Goal: Task Accomplishment & Management: Use online tool/utility

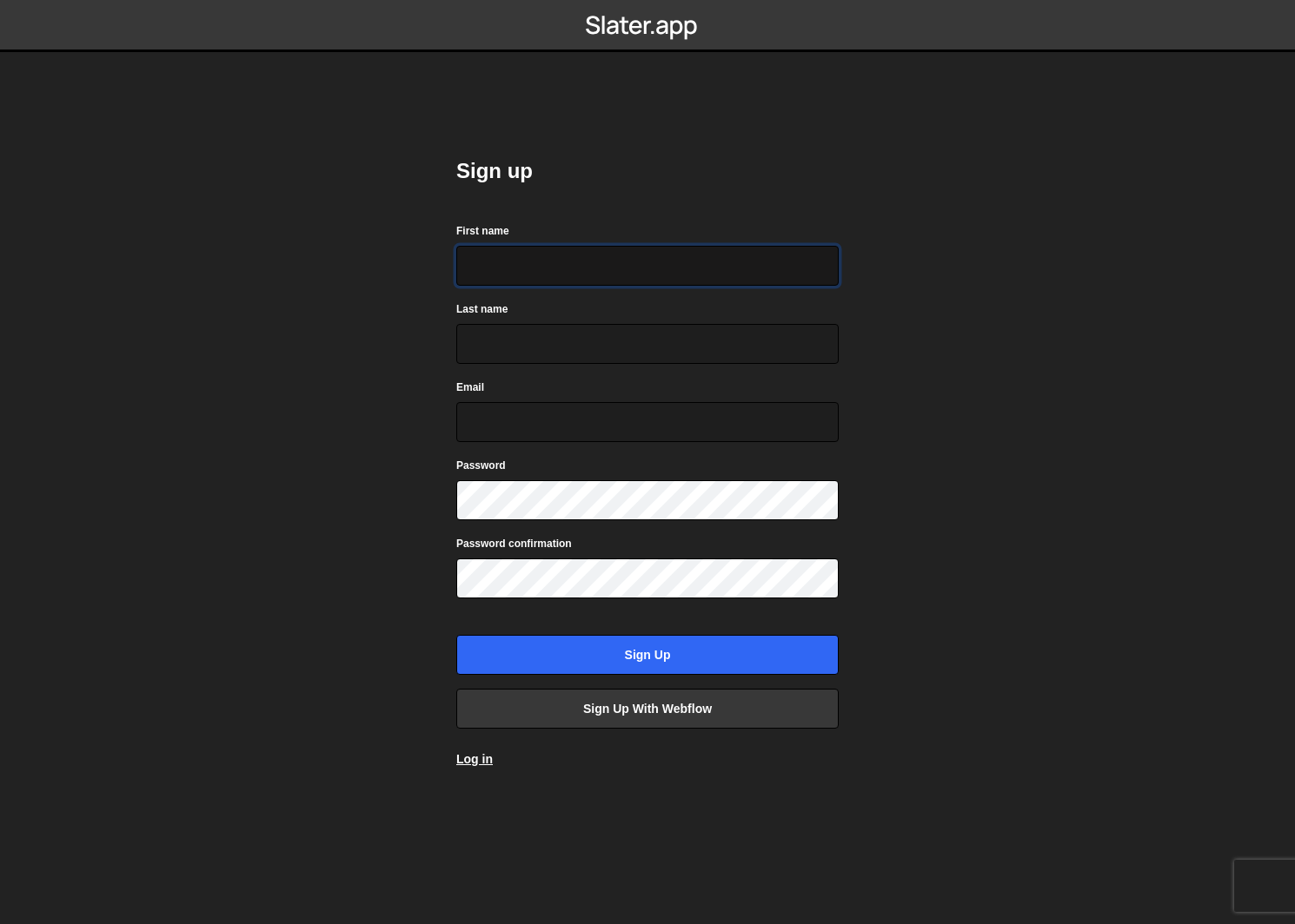
click at [540, 280] on input "First name" at bounding box center [648, 266] width 382 height 40
type input "[PERSON_NAME]"
click at [506, 444] on form "First name Ollie Last name McMillan Email Password Password confirmation Sign up" at bounding box center [648, 449] width 382 height 453
click at [526, 434] on input "Email" at bounding box center [648, 423] width 382 height 40
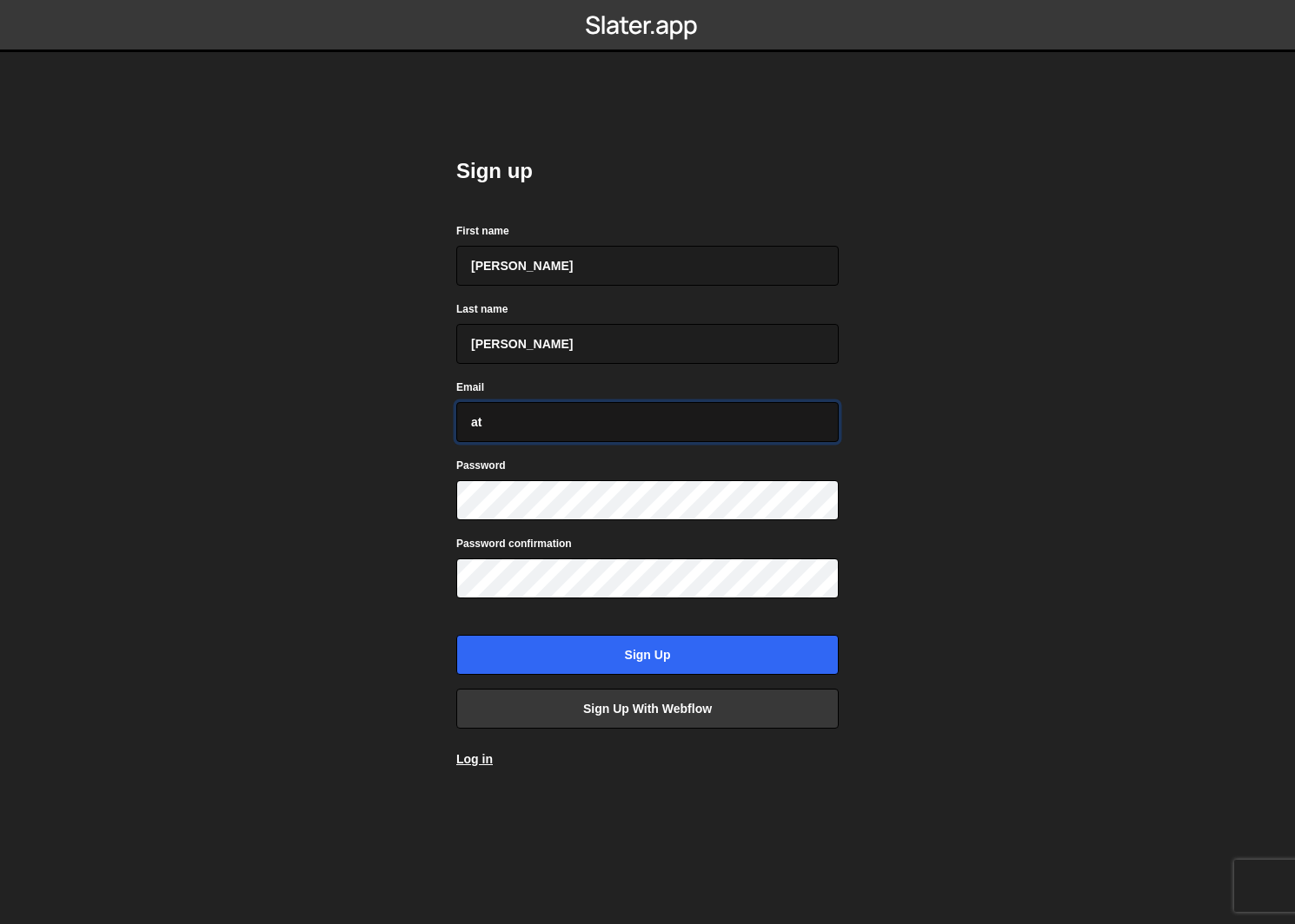
type input "a"
click at [537, 425] on input "studio@ollliemcmillan.co.uk" at bounding box center [648, 423] width 382 height 40
type input "[EMAIL_ADDRESS][DOMAIN_NAME]"
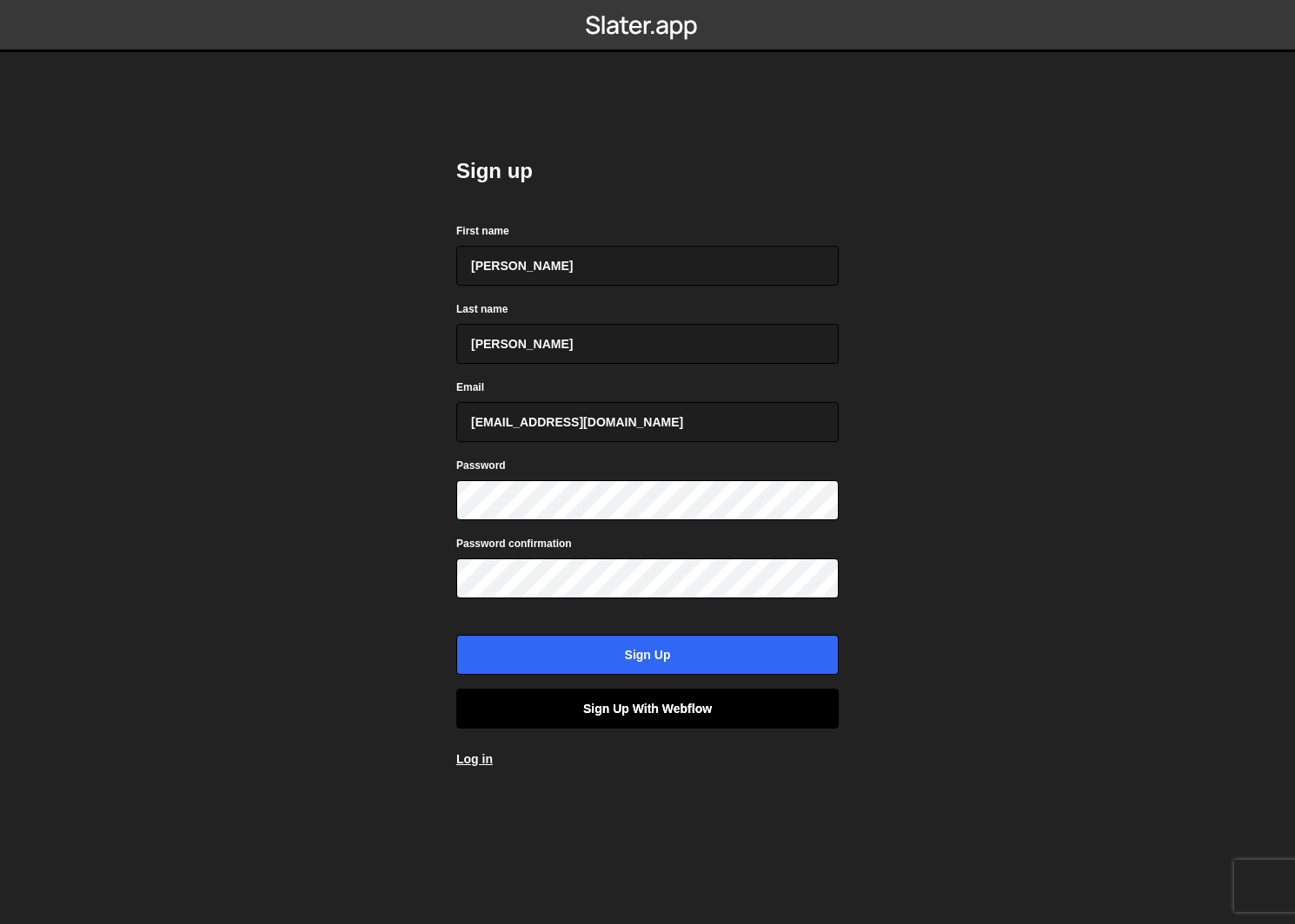
click at [643, 717] on link "Sign up with Webflow" at bounding box center [648, 709] width 382 height 40
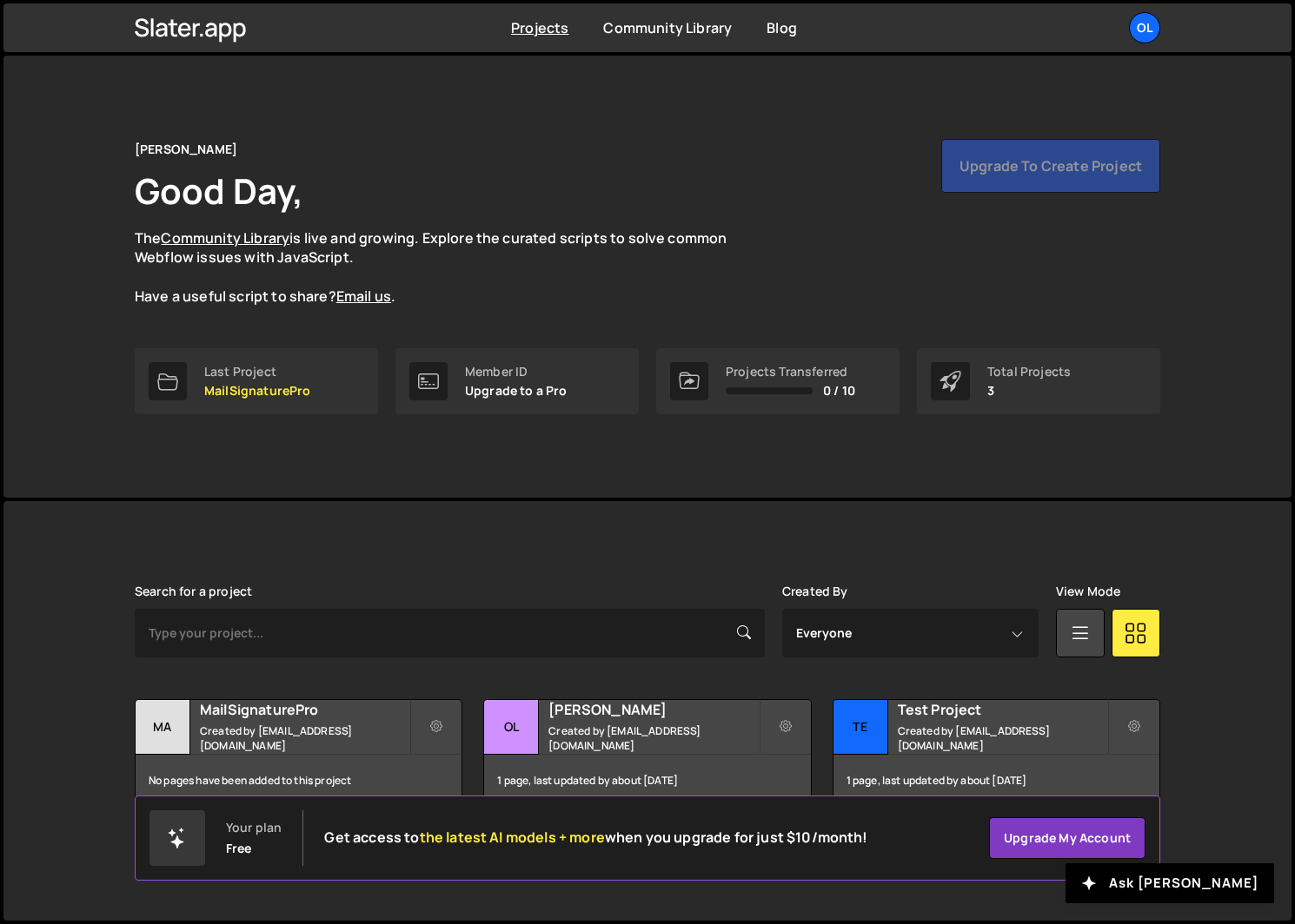
click at [973, 172] on div "Upgrade to create project" at bounding box center [1050, 166] width 219 height 54
click at [546, 33] on link "Projects" at bounding box center [540, 28] width 58 height 19
click at [266, 389] on p "MailSignaturePro" at bounding box center [257, 391] width 107 height 13
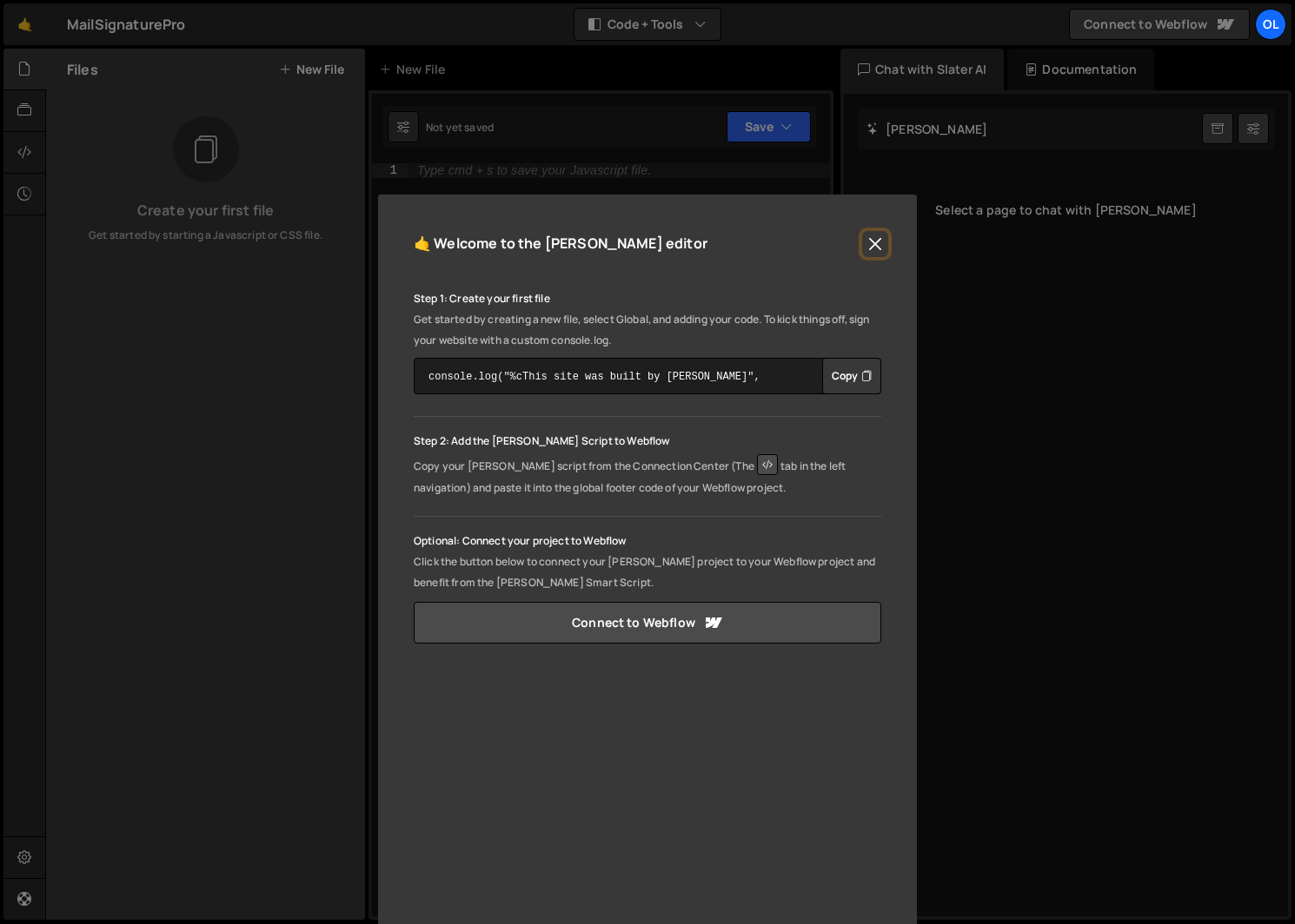
click at [867, 246] on button "Close" at bounding box center [874, 244] width 26 height 26
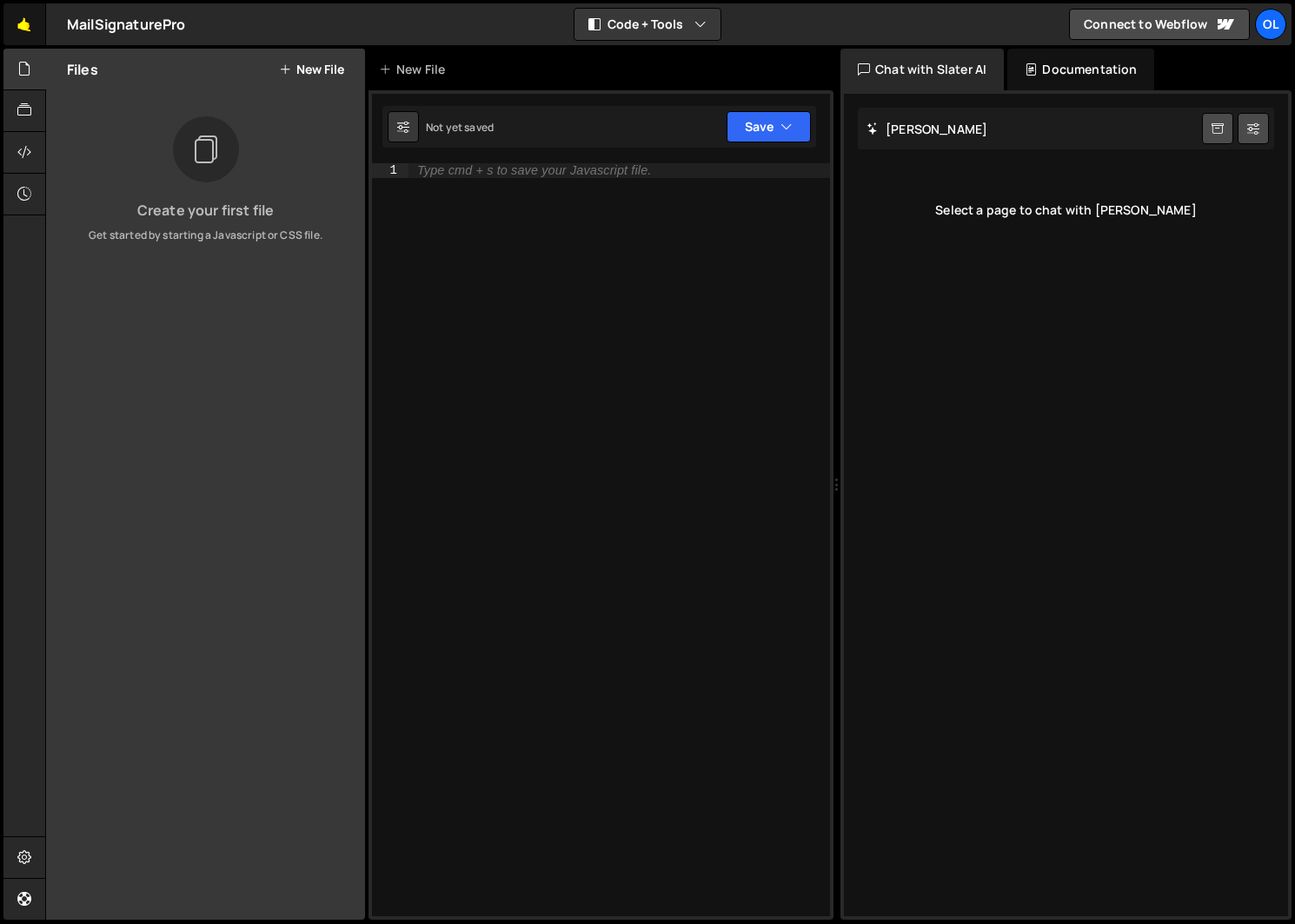
click at [25, 15] on link "🤙" at bounding box center [25, 24] width 42 height 41
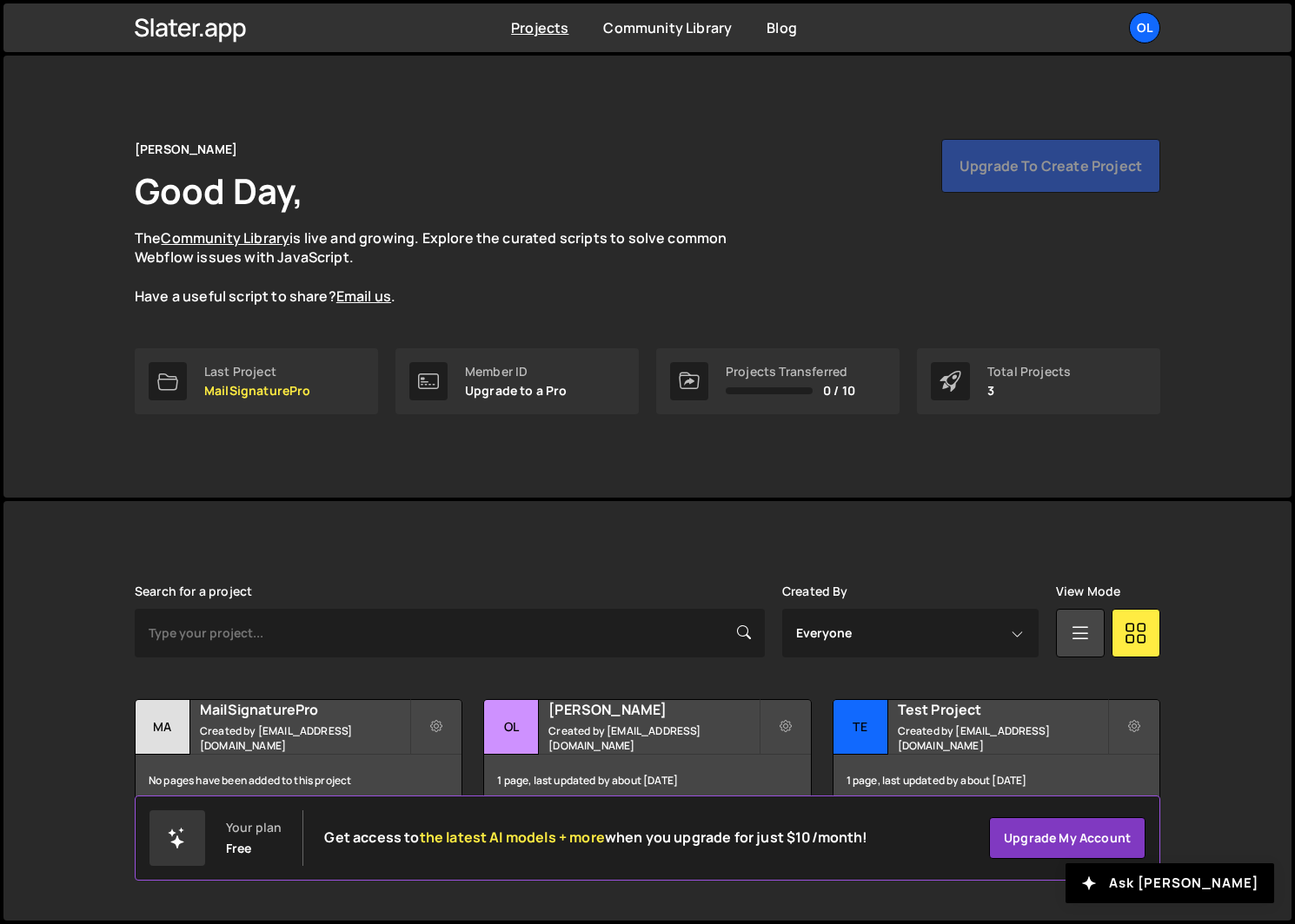
click at [1035, 377] on div "Total Projects" at bounding box center [1028, 372] width 84 height 13
click at [1129, 718] on icon at bounding box center [1134, 727] width 12 height 17
click at [1026, 794] on link "Edit Project" at bounding box center [1055, 797] width 207 height 28
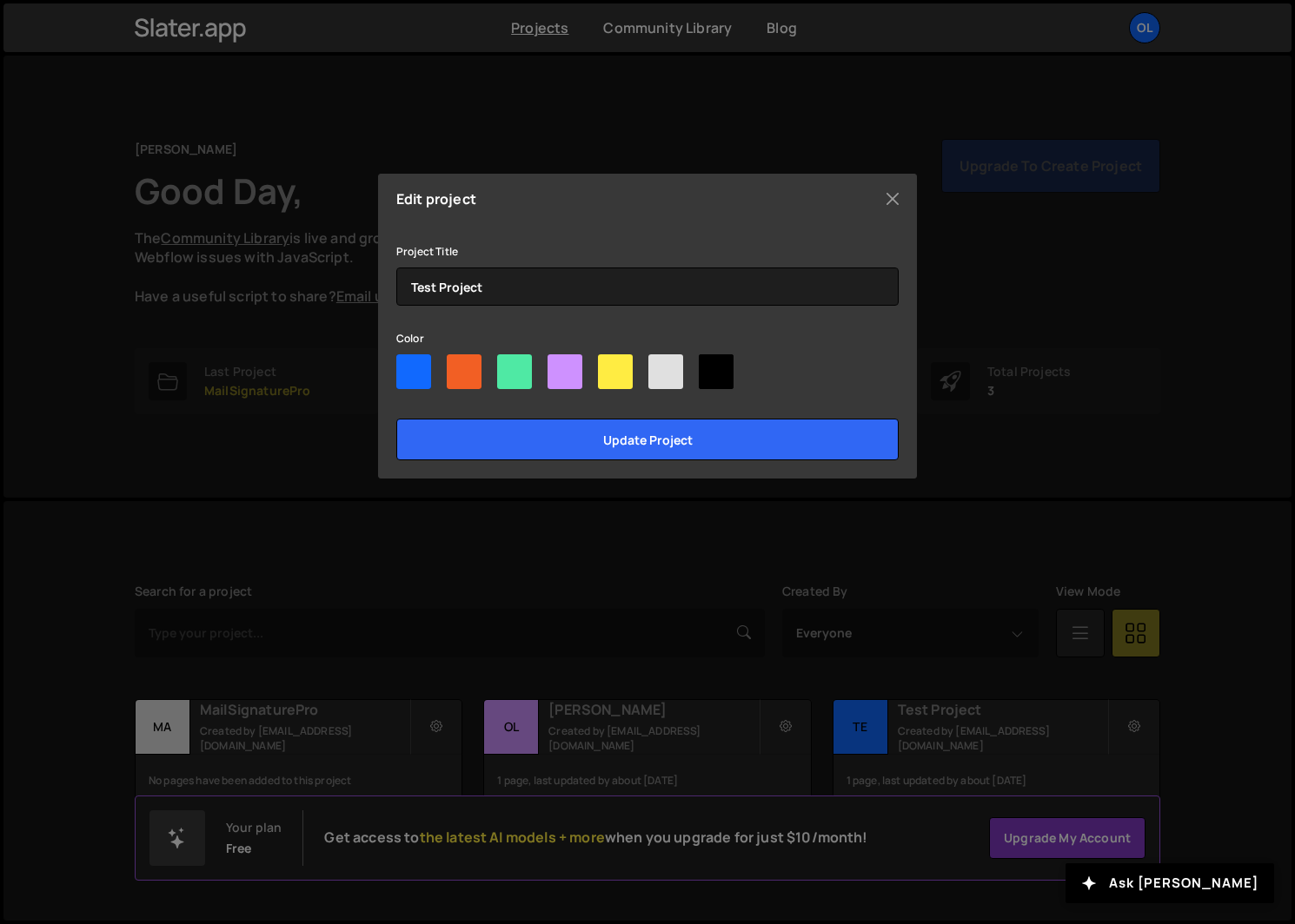
click at [545, 265] on div "Project Title Test Project" at bounding box center [647, 274] width 502 height 65
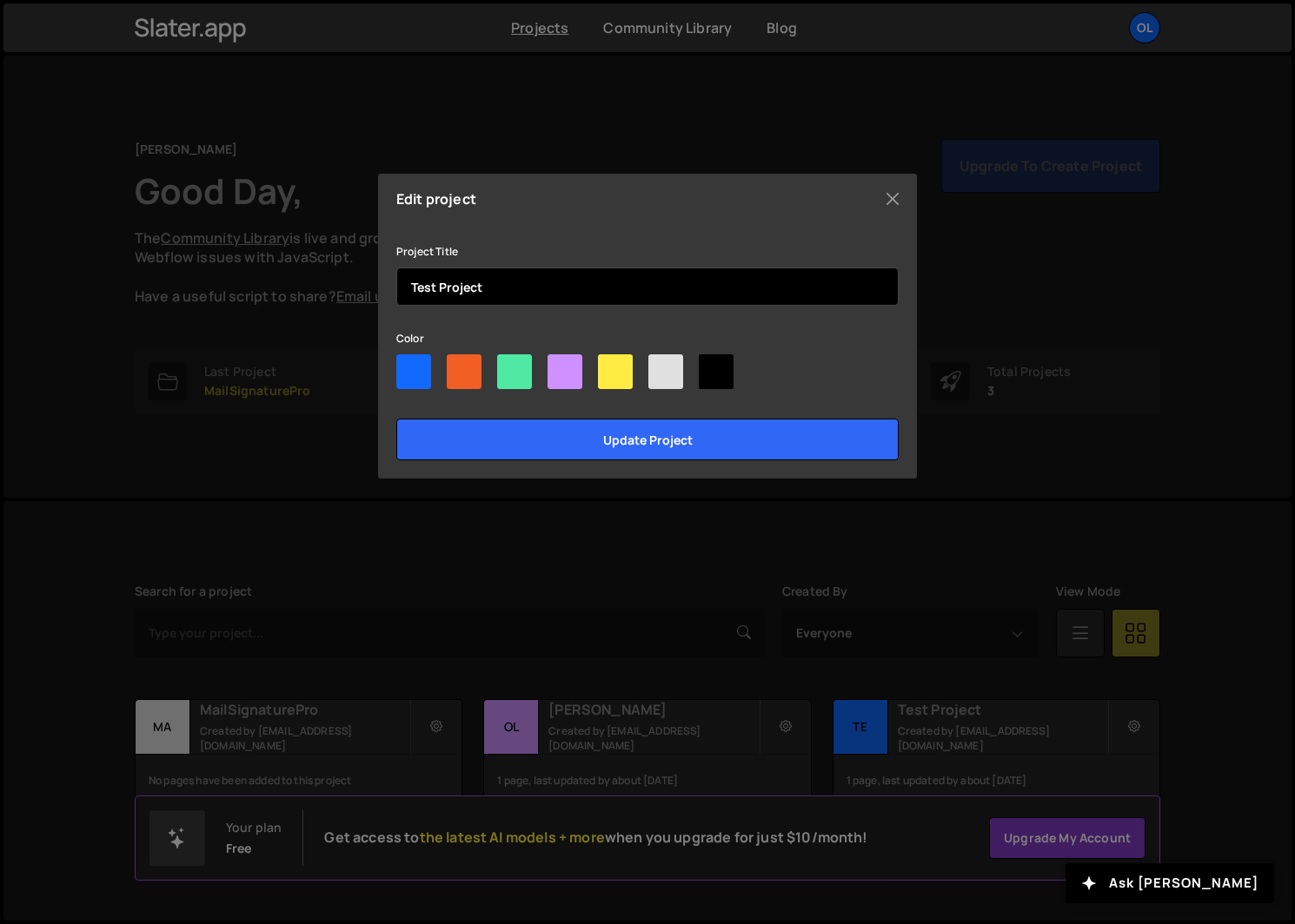
click at [513, 285] on input "Test Project" at bounding box center [647, 287] width 502 height 38
type input "Timeless Tube Form"
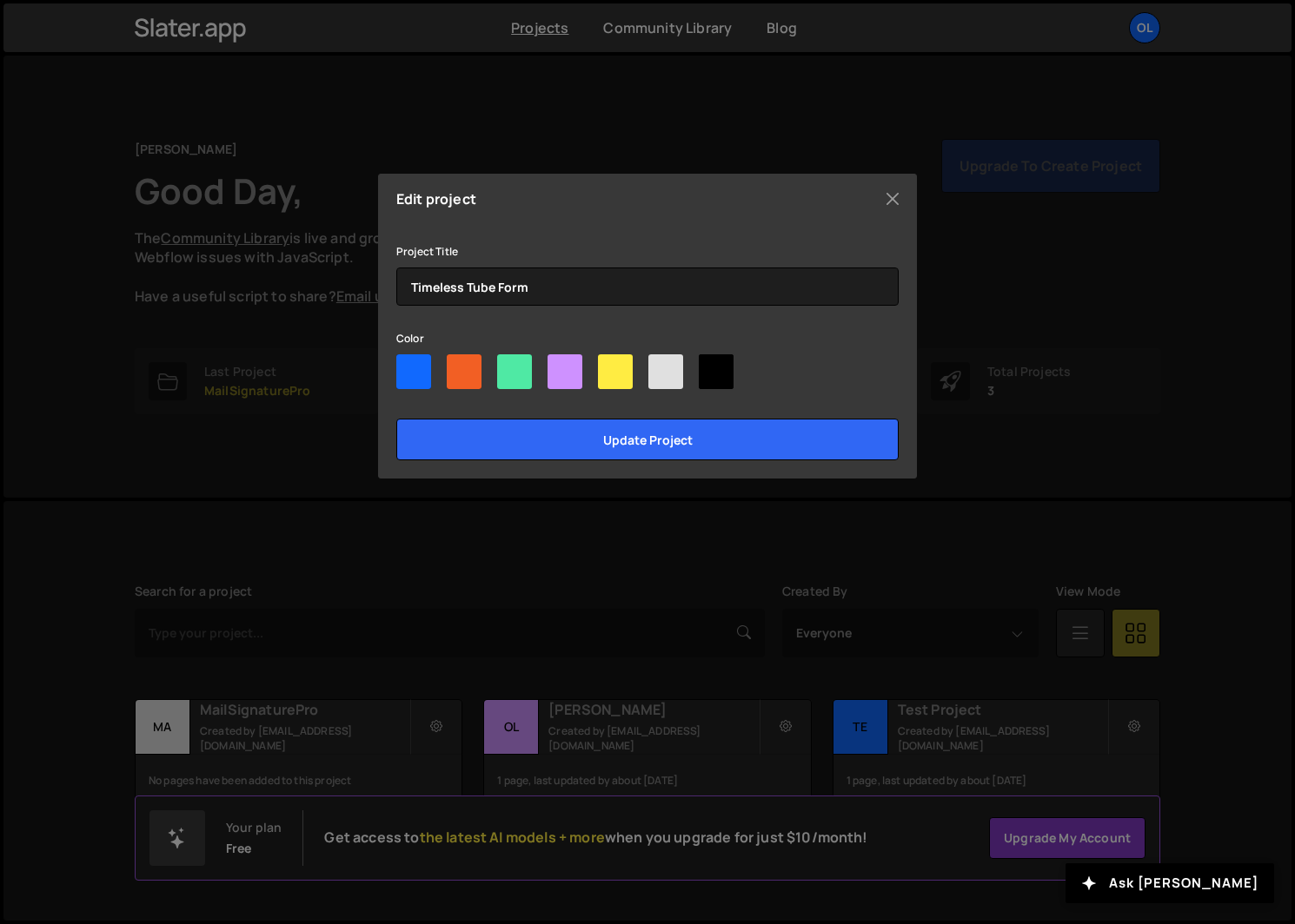
click at [425, 377] on div at bounding box center [413, 372] width 35 height 35
click at [407, 366] on input"] "radio" at bounding box center [402, 360] width 12 height 12
radio input"] "true"
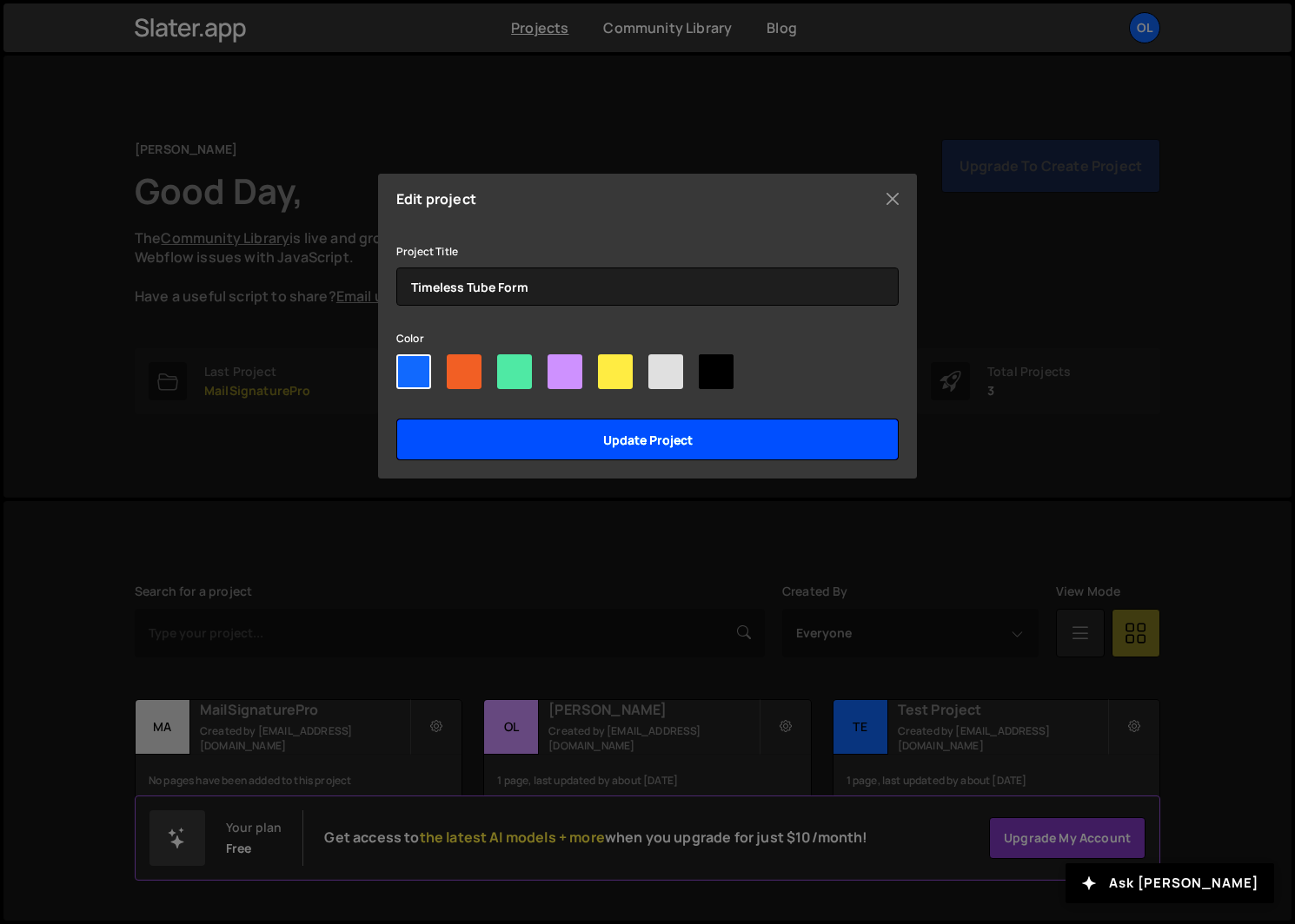
click at [506, 441] on input "Update project" at bounding box center [647, 439] width 502 height 41
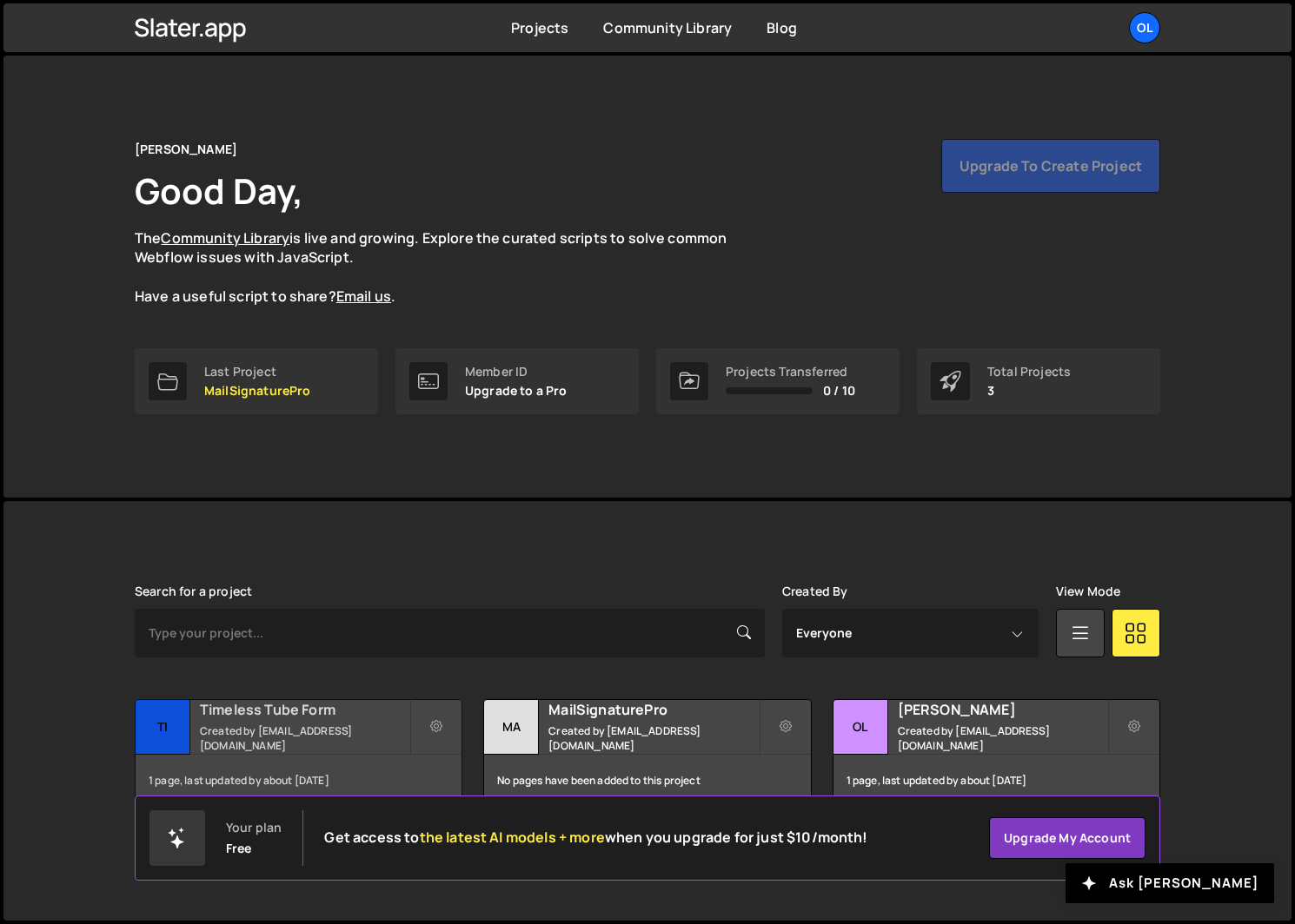
click at [317, 768] on div "1 page, last updated by about [DATE]" at bounding box center [298, 781] width 326 height 52
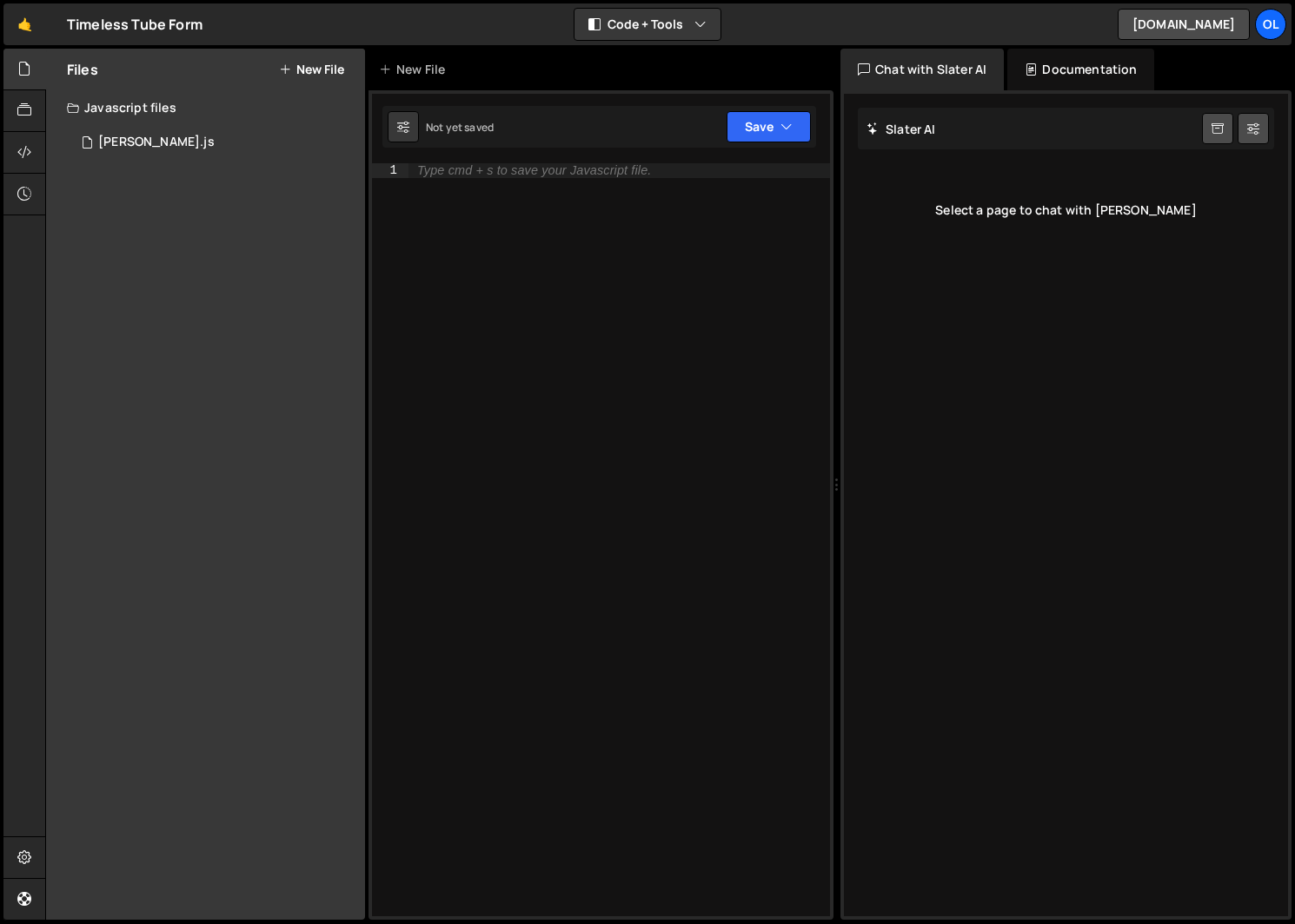
click at [474, 178] on div "Type cmd + s to save your Javascript file." at bounding box center [619, 554] width 422 height 782
paste textarea "<script src="https://cdn.jsdelivr.net/gh/ollie-mcmillan/timelesstube@main/timel…"
type textarea "<script src="https://cdn.jsdelivr.net/gh/ollie-mcmillan/timelesstube@main/timel…"
paste textarea "});"
type textarea "});"
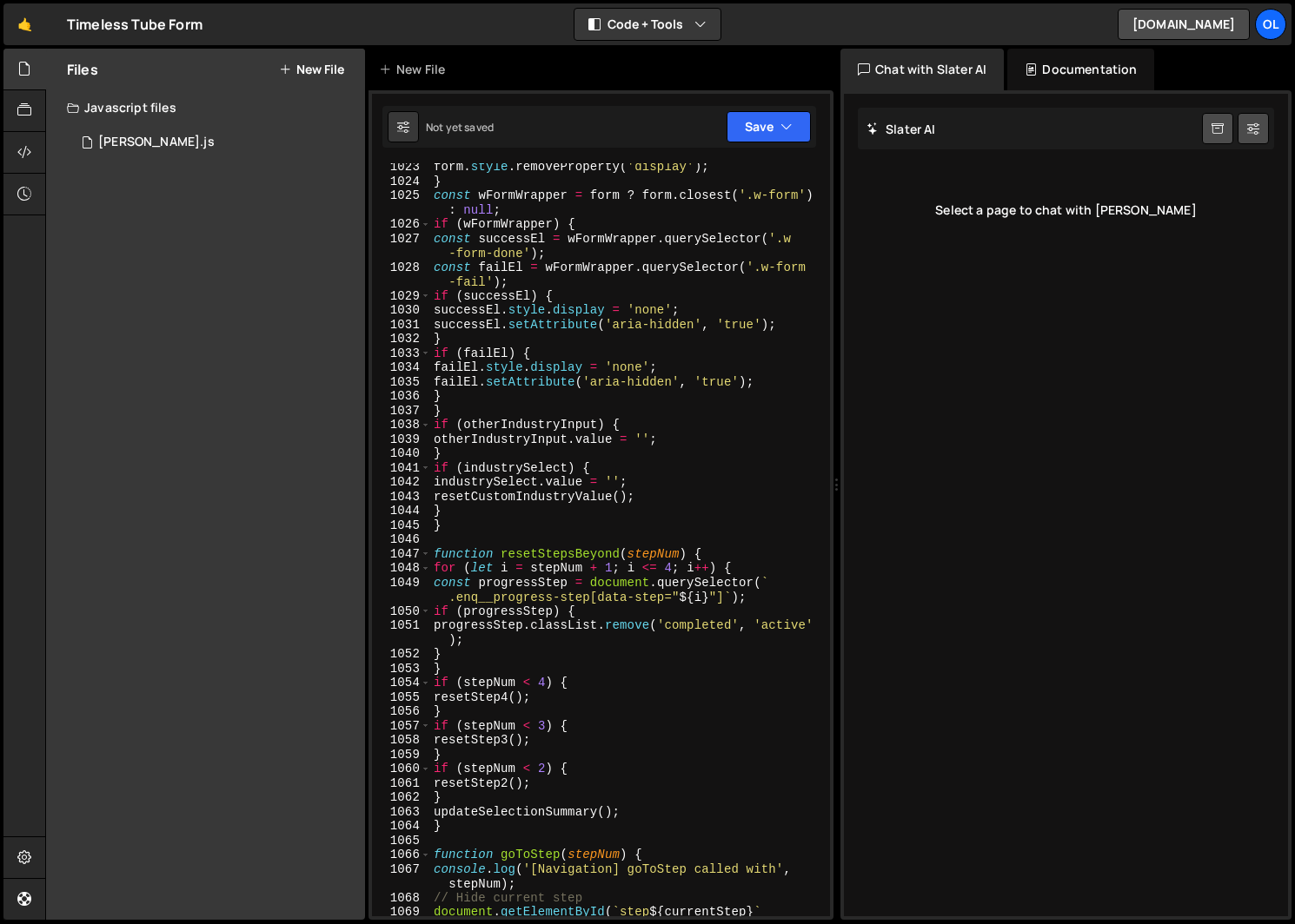
scroll to position [18521, 0]
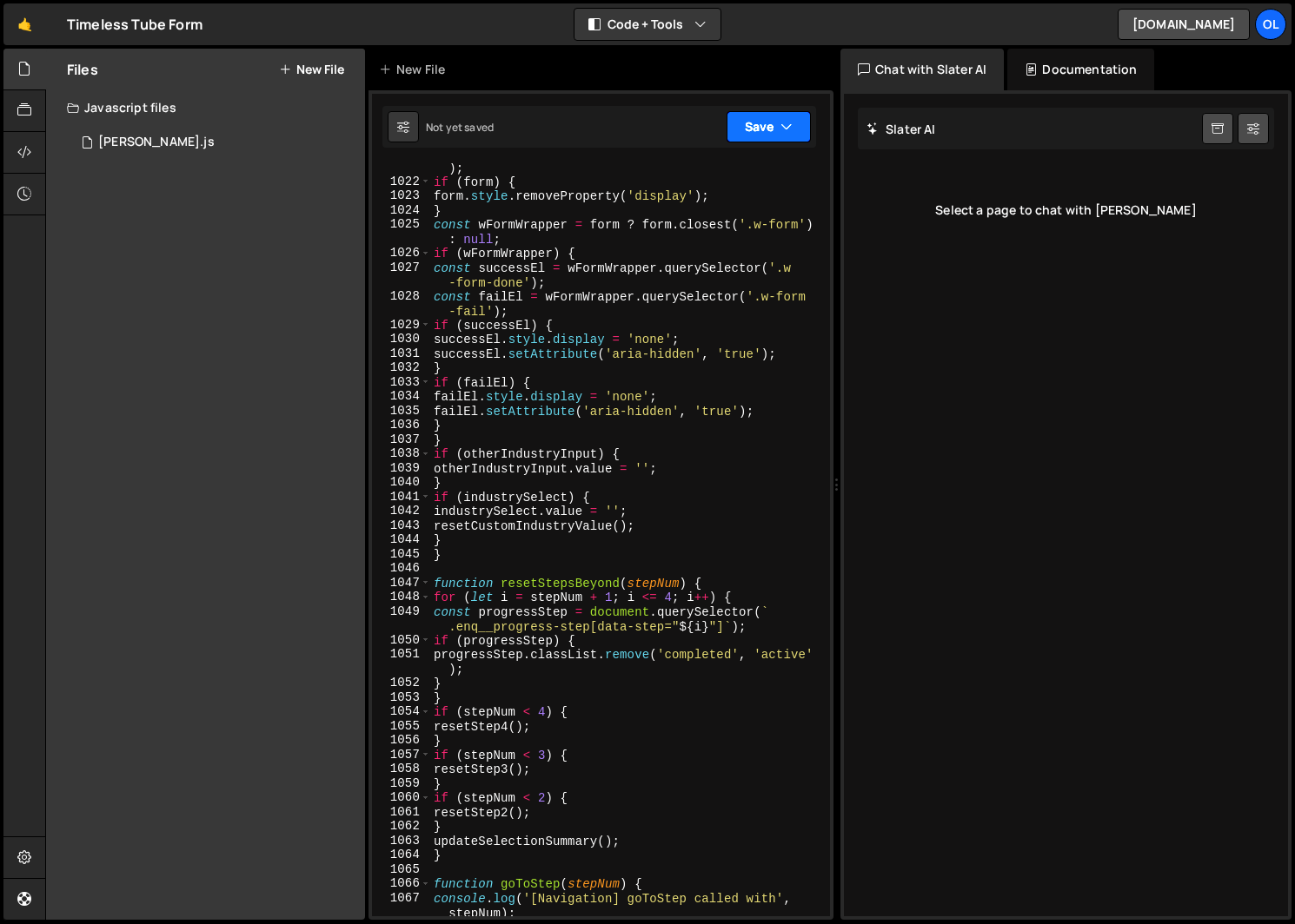
click at [757, 132] on button "Save" at bounding box center [769, 127] width 85 height 32
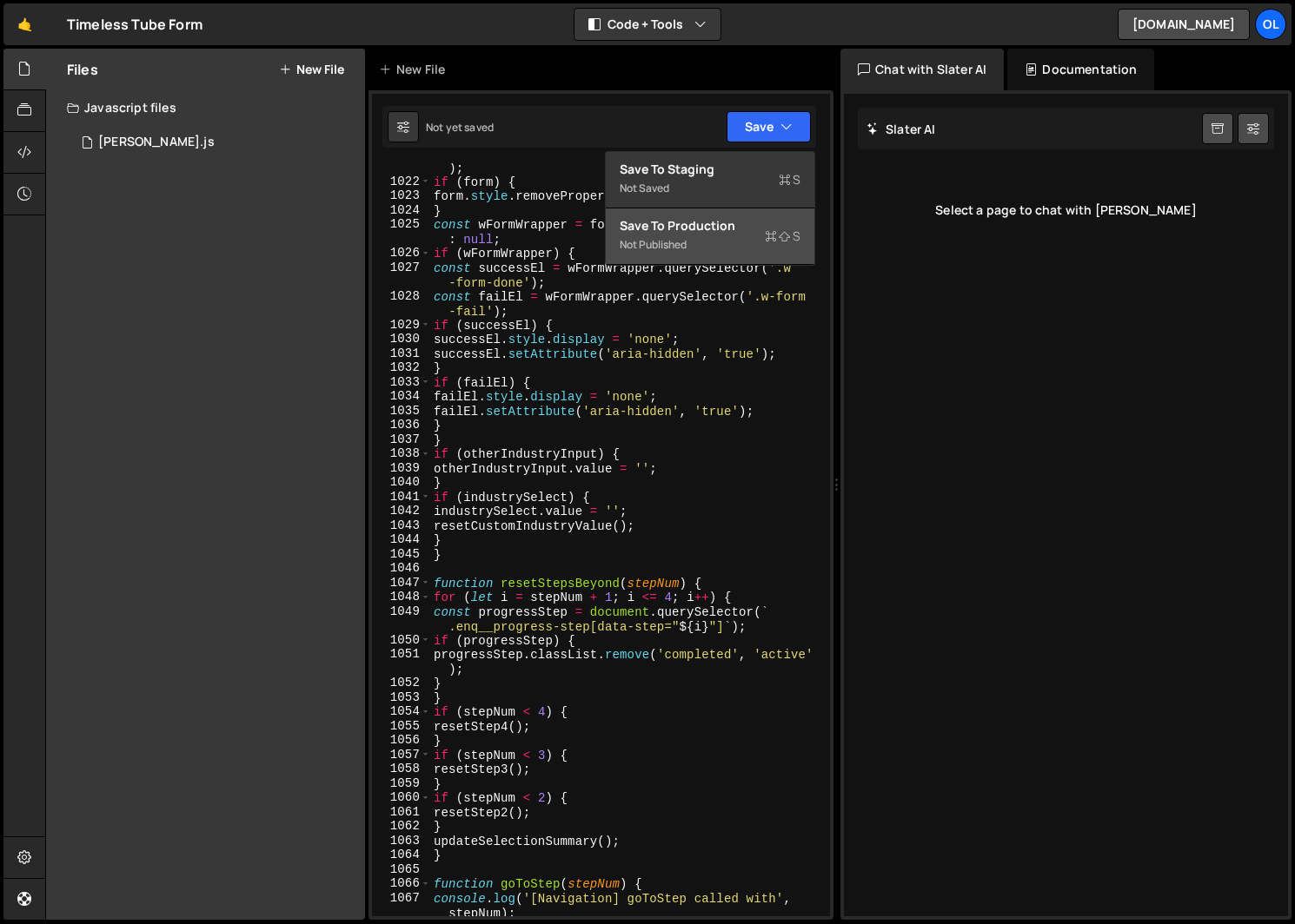
click at [710, 226] on div "Save to Production S" at bounding box center [710, 226] width 181 height 17
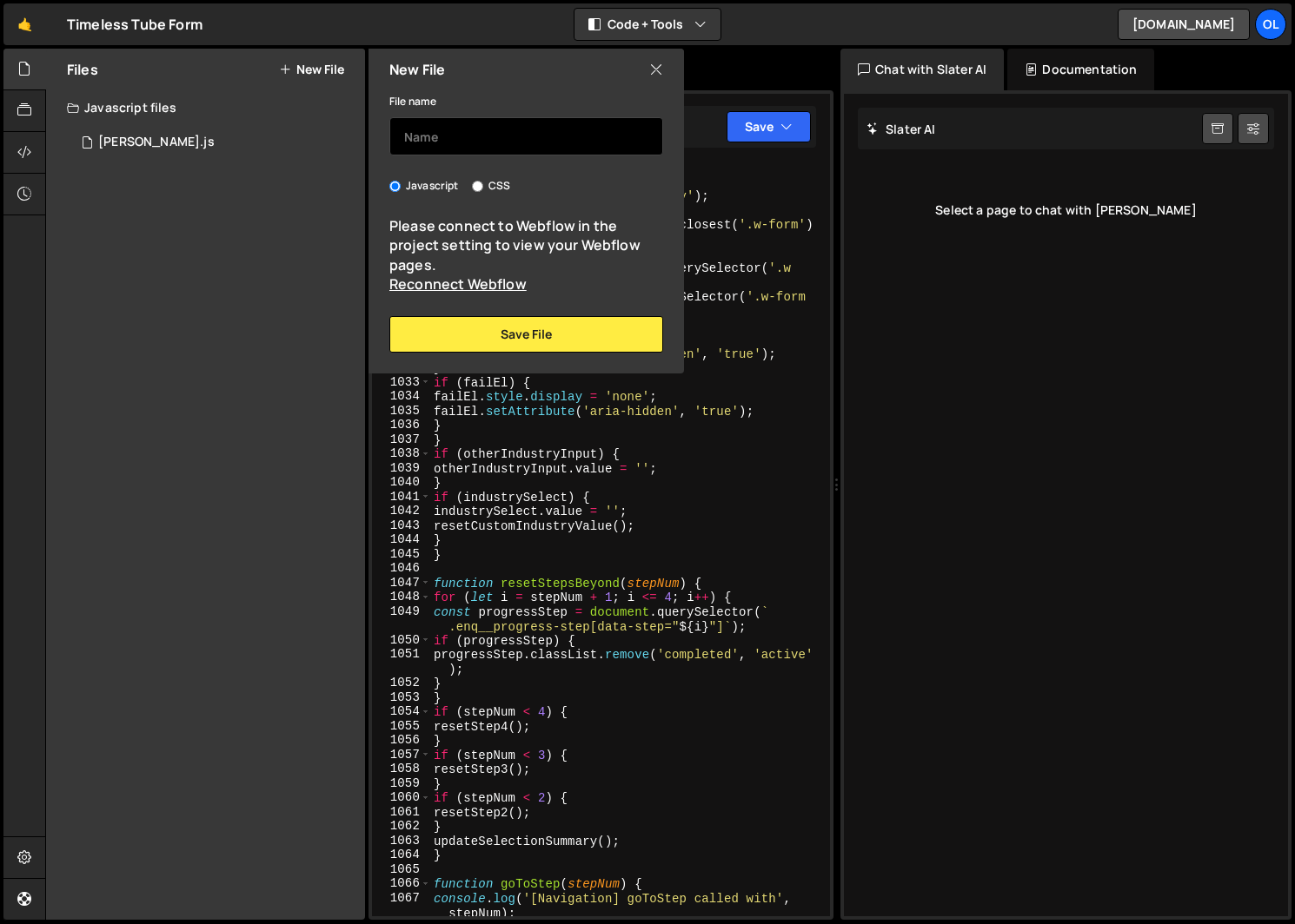
click at [456, 145] on input "text" at bounding box center [525, 136] width 274 height 38
type input "Timeless Form"
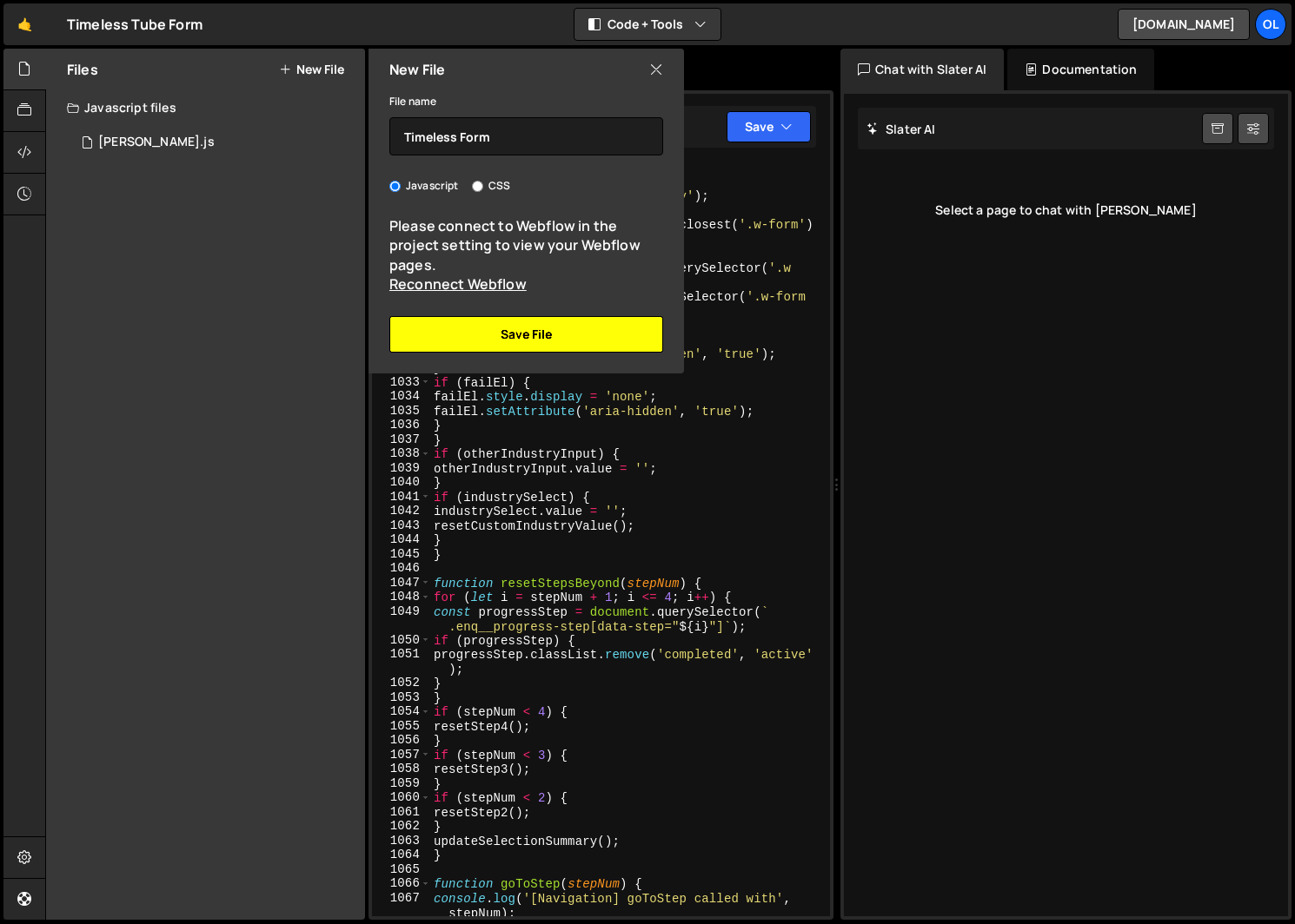
click at [485, 328] on button "Save File" at bounding box center [525, 334] width 274 height 36
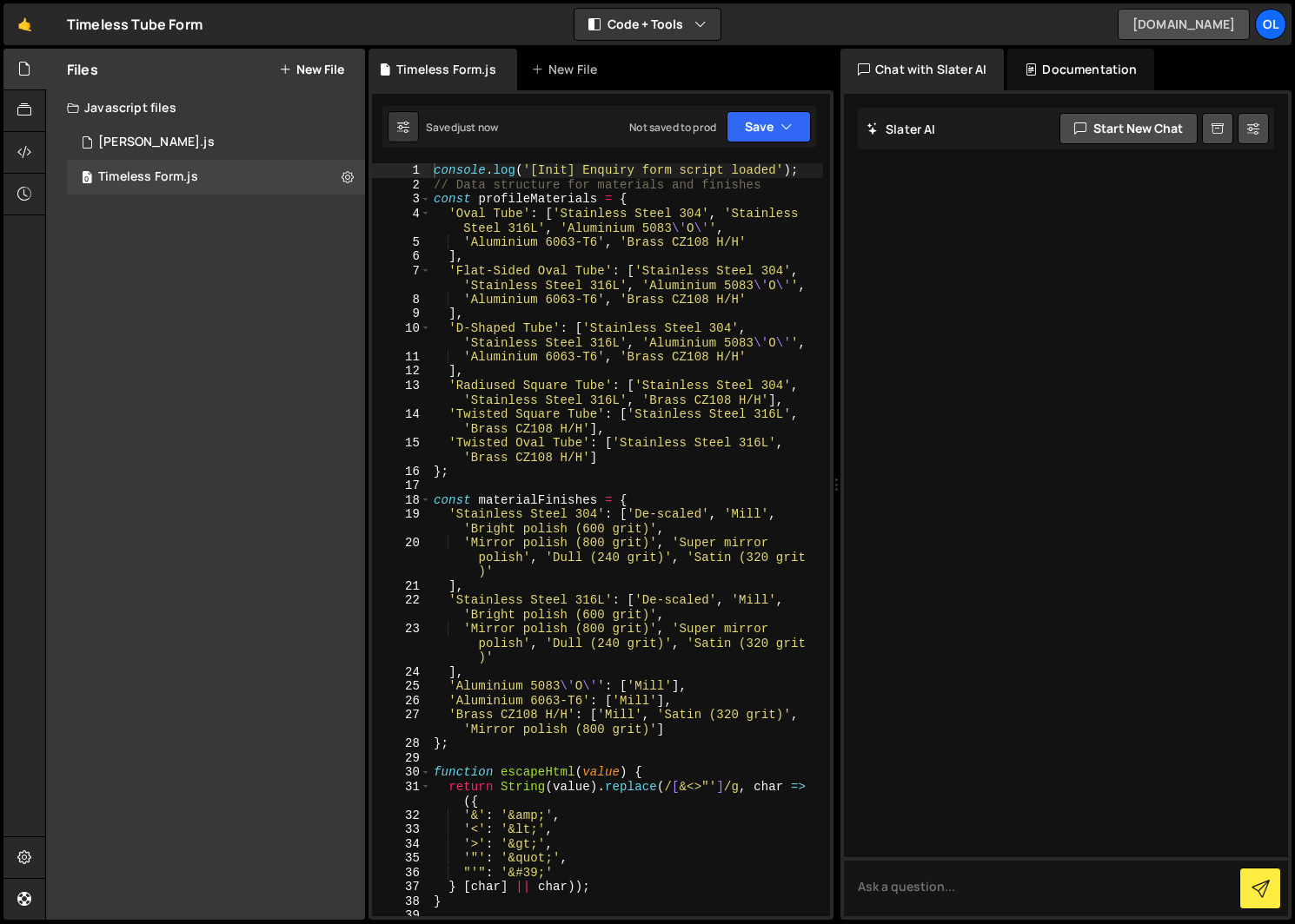
click at [1134, 32] on link "[DOMAIN_NAME]" at bounding box center [1183, 24] width 132 height 32
click at [349, 170] on icon at bounding box center [347, 176] width 12 height 16
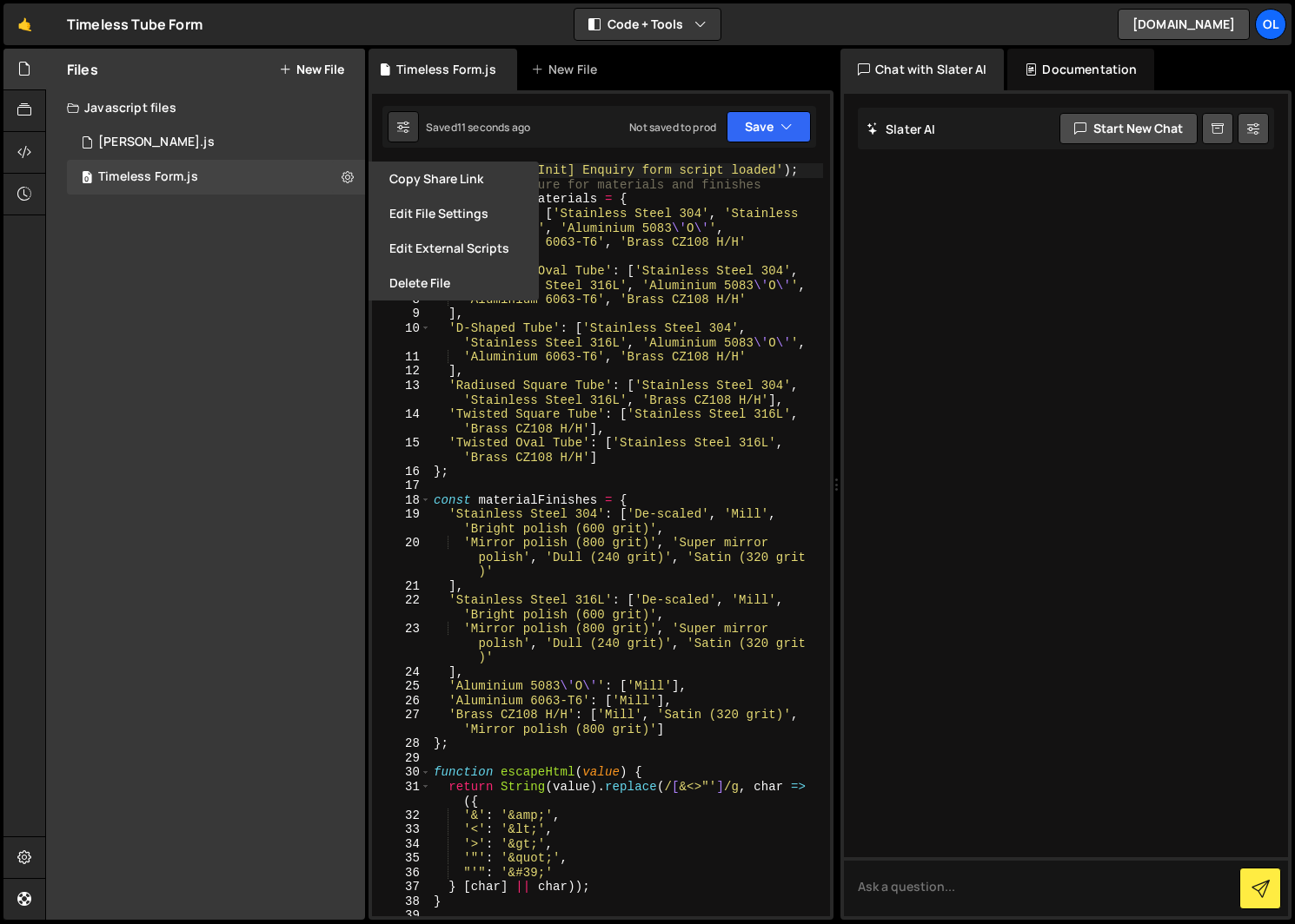
drag, startPoint x: 431, startPoint y: 180, endPoint x: 594, endPoint y: 111, distance: 177.0
click at [594, 110] on div "Files New File Javascript files 1 Ollie McMillan.js 0 0 Timeless Form.js 0 CSS …" at bounding box center [670, 485] width 1250 height 872
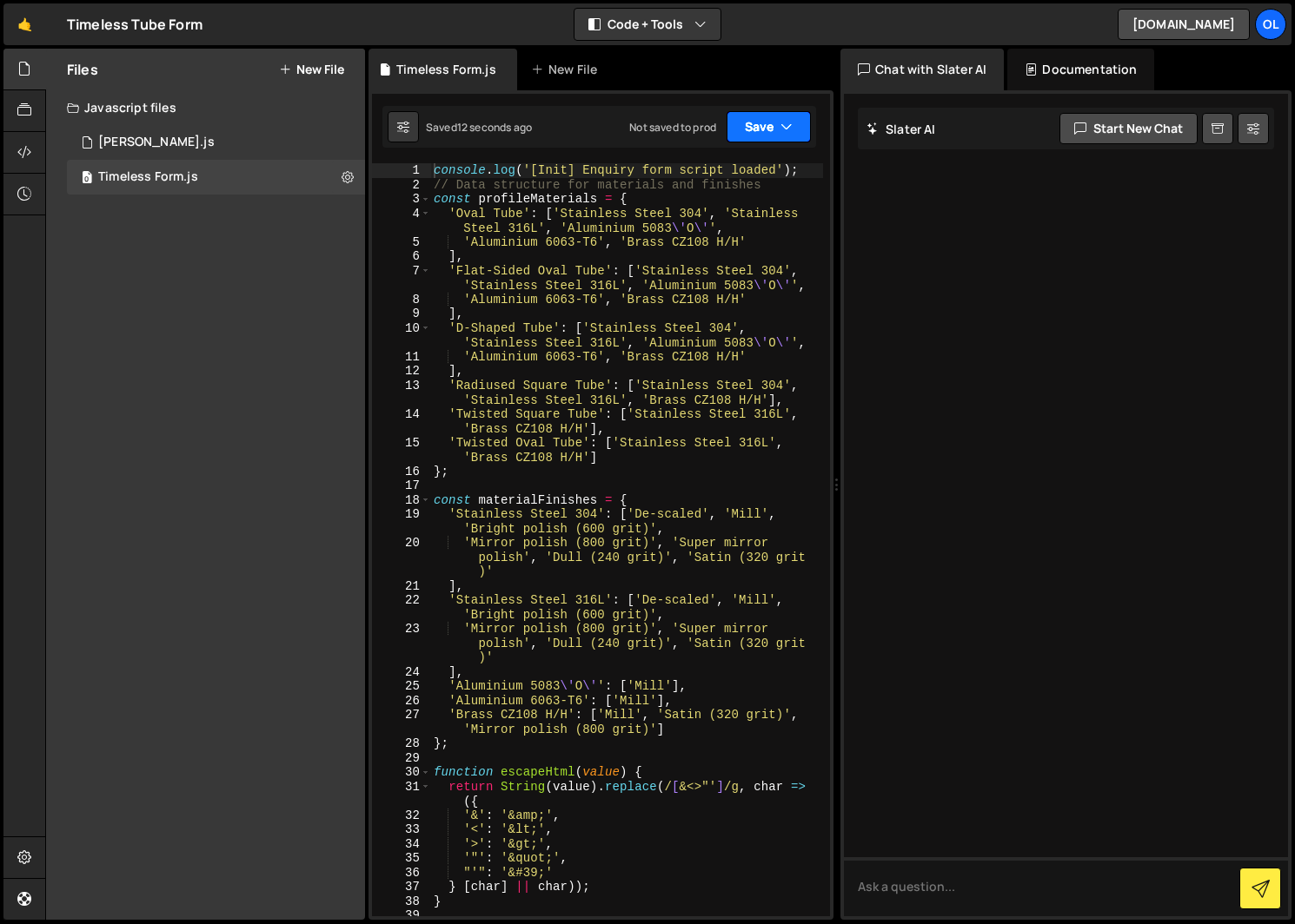
click at [792, 119] on icon "button" at bounding box center [786, 127] width 12 height 17
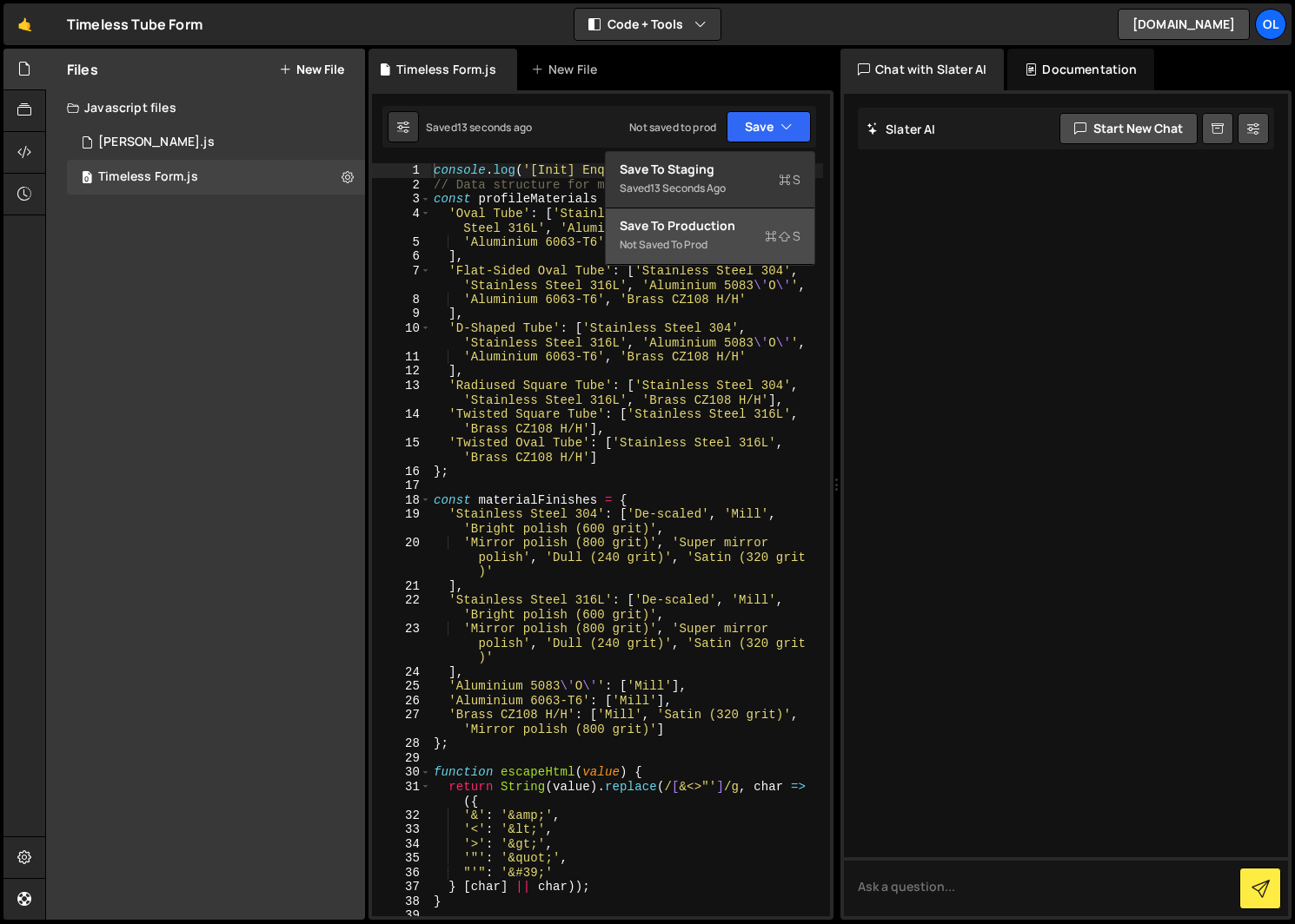
click at [732, 235] on div "Not saved to prod" at bounding box center [710, 245] width 181 height 21
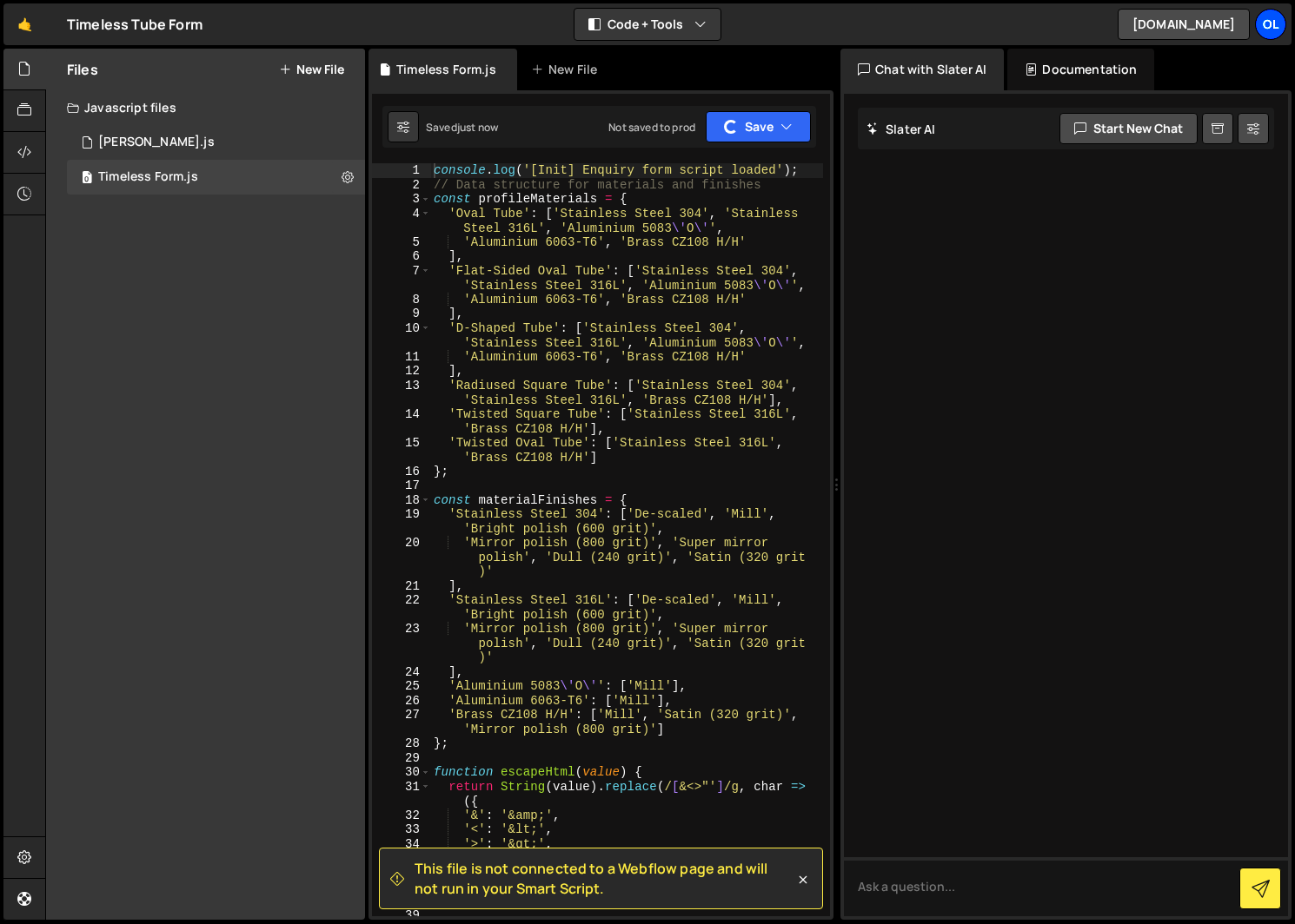
click at [1261, 23] on div "Ol" at bounding box center [1270, 24] width 32 height 32
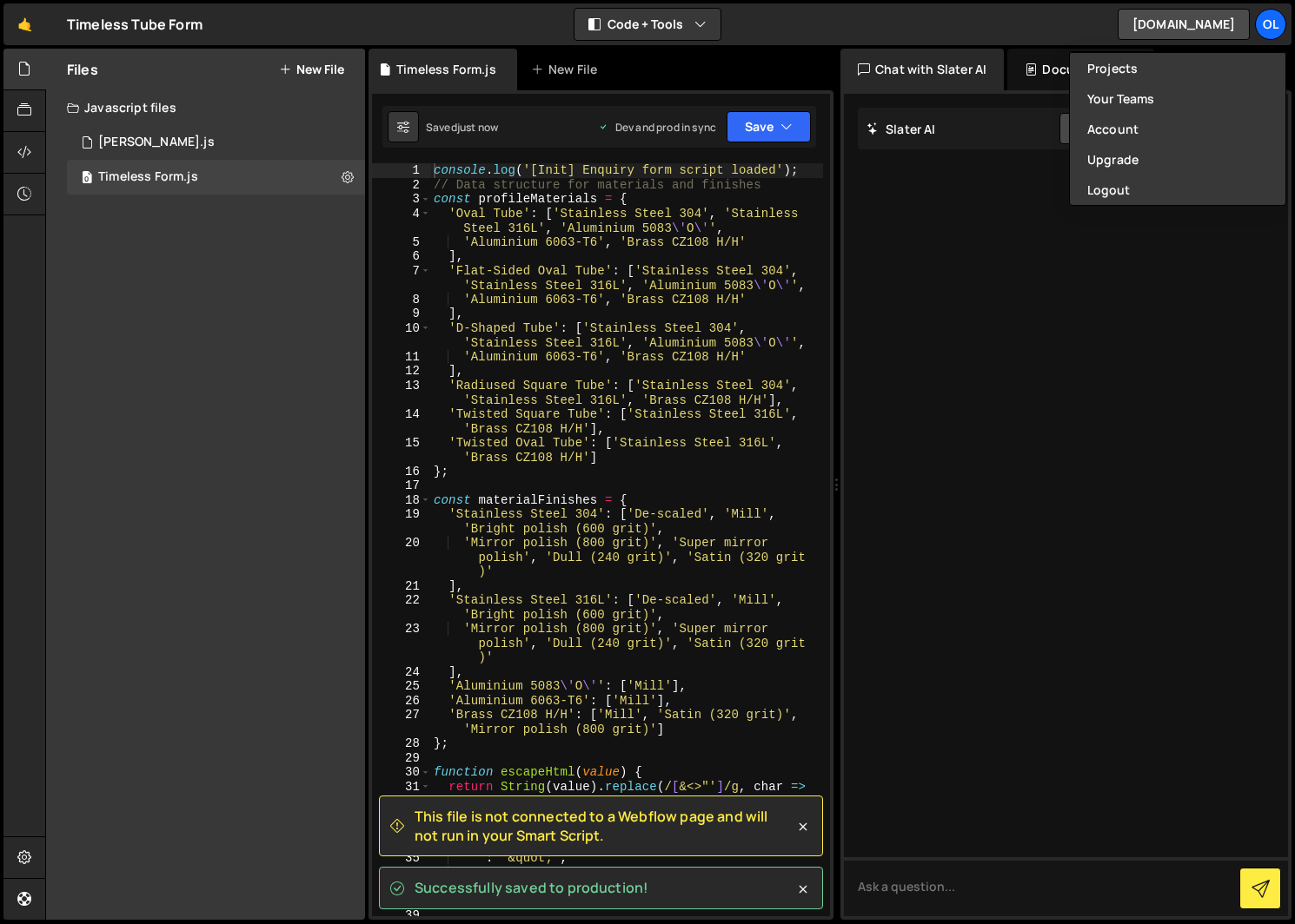
click at [1032, 366] on div at bounding box center [1065, 505] width 444 height 822
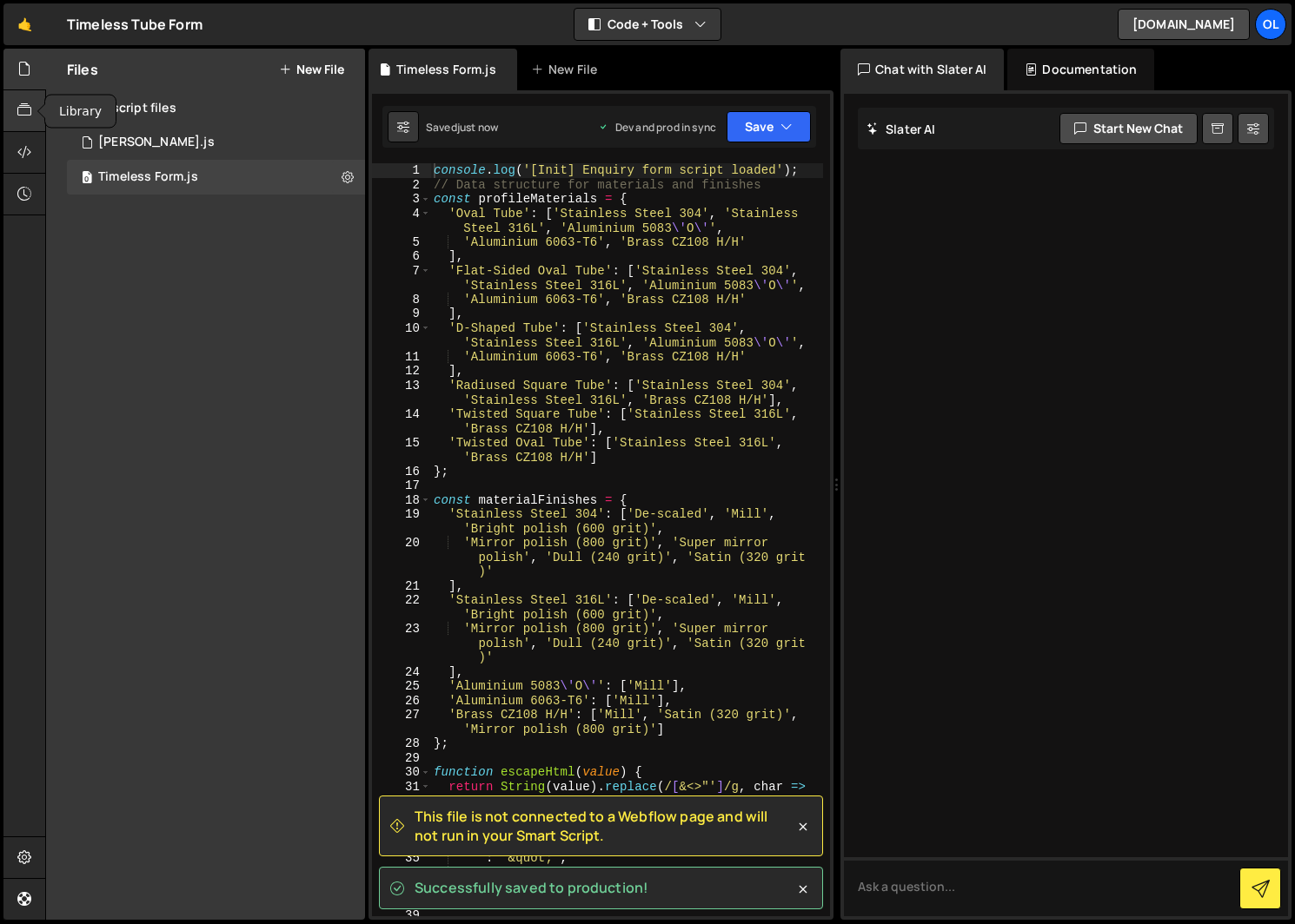
click at [28, 119] on icon at bounding box center [24, 110] width 13 height 19
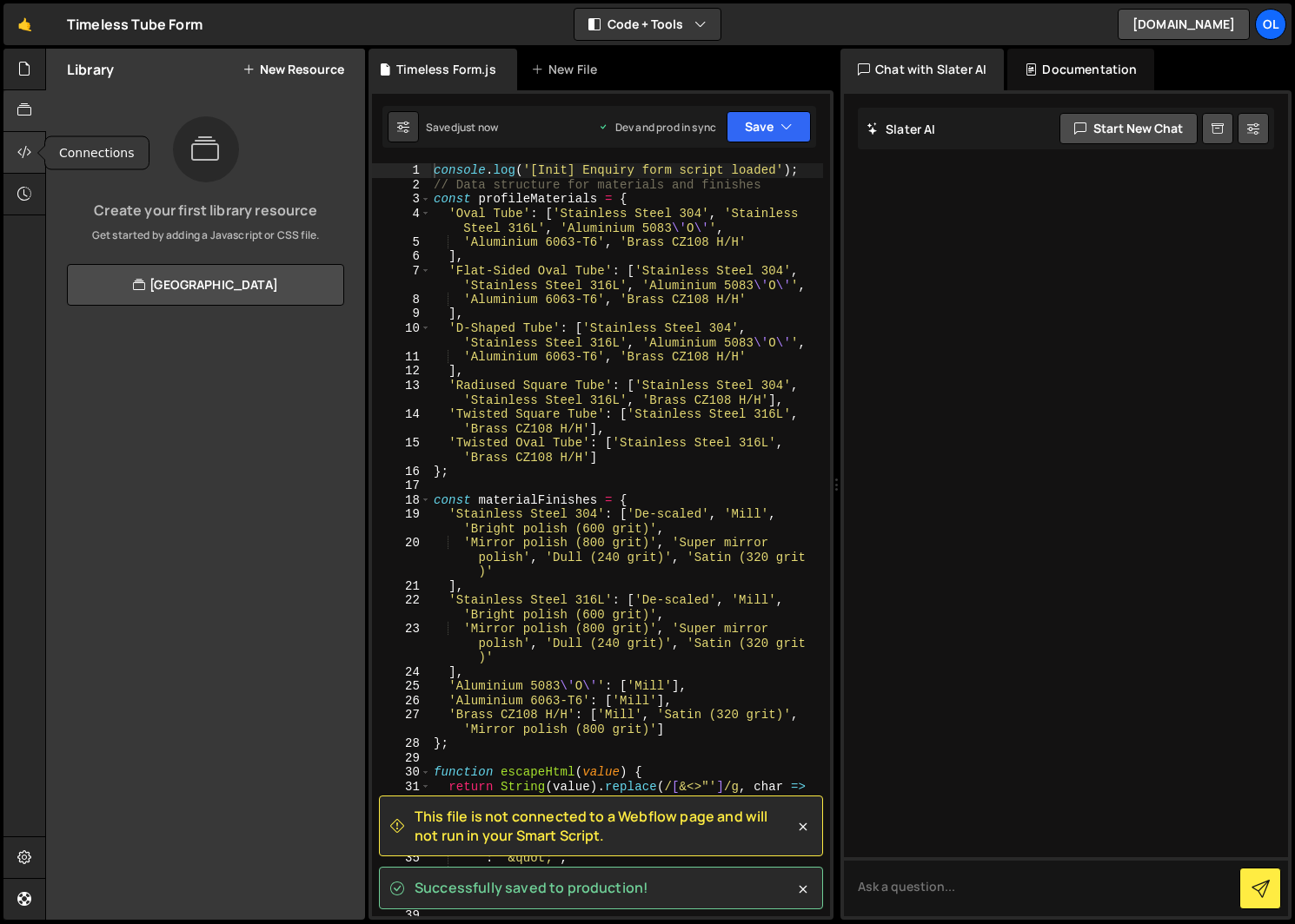
click at [26, 147] on icon at bounding box center [24, 152] width 13 height 19
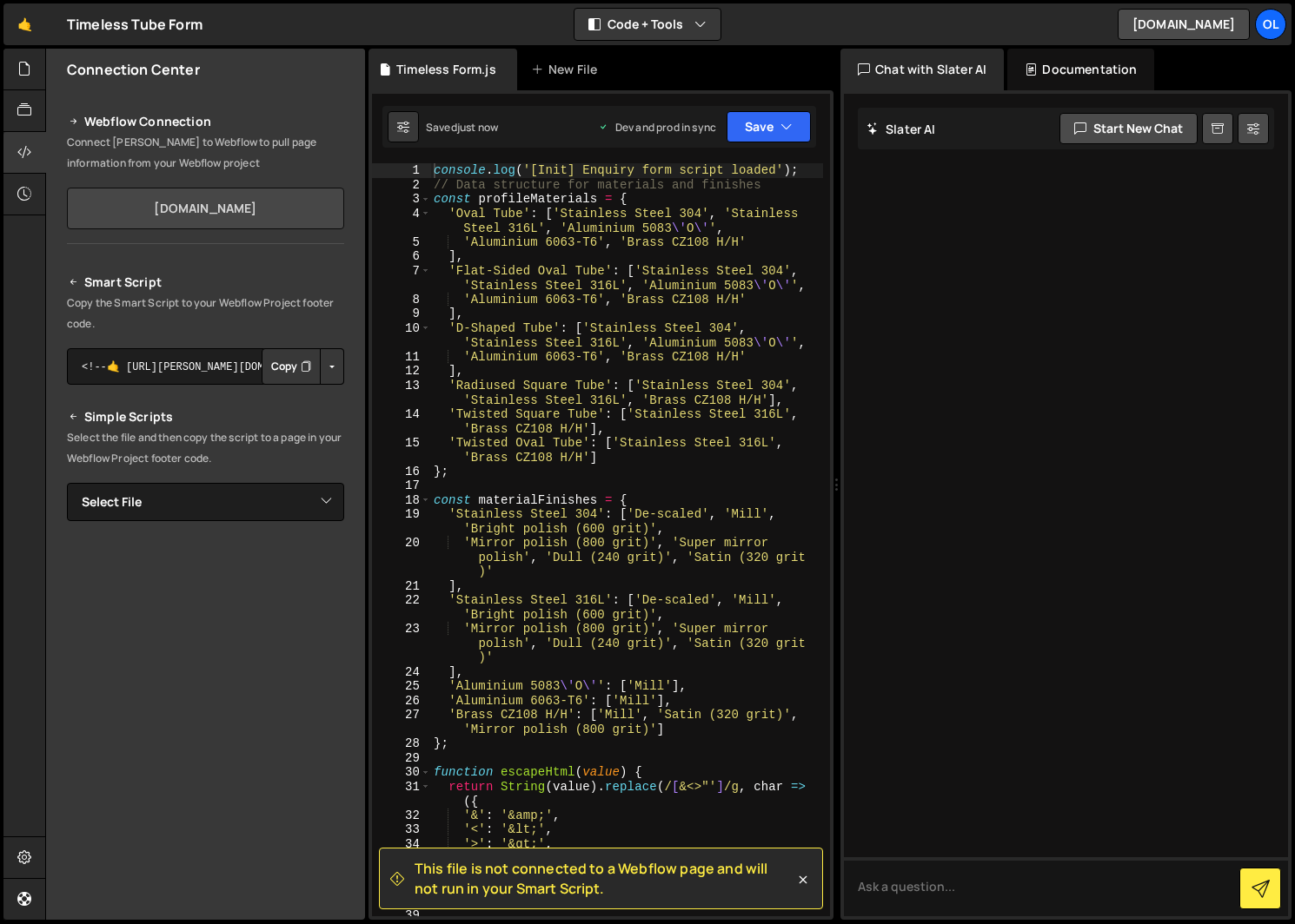
click at [196, 203] on link "[DOMAIN_NAME]" at bounding box center [206, 207] width 278 height 41
click at [1261, 23] on div "Ol" at bounding box center [1270, 24] width 32 height 32
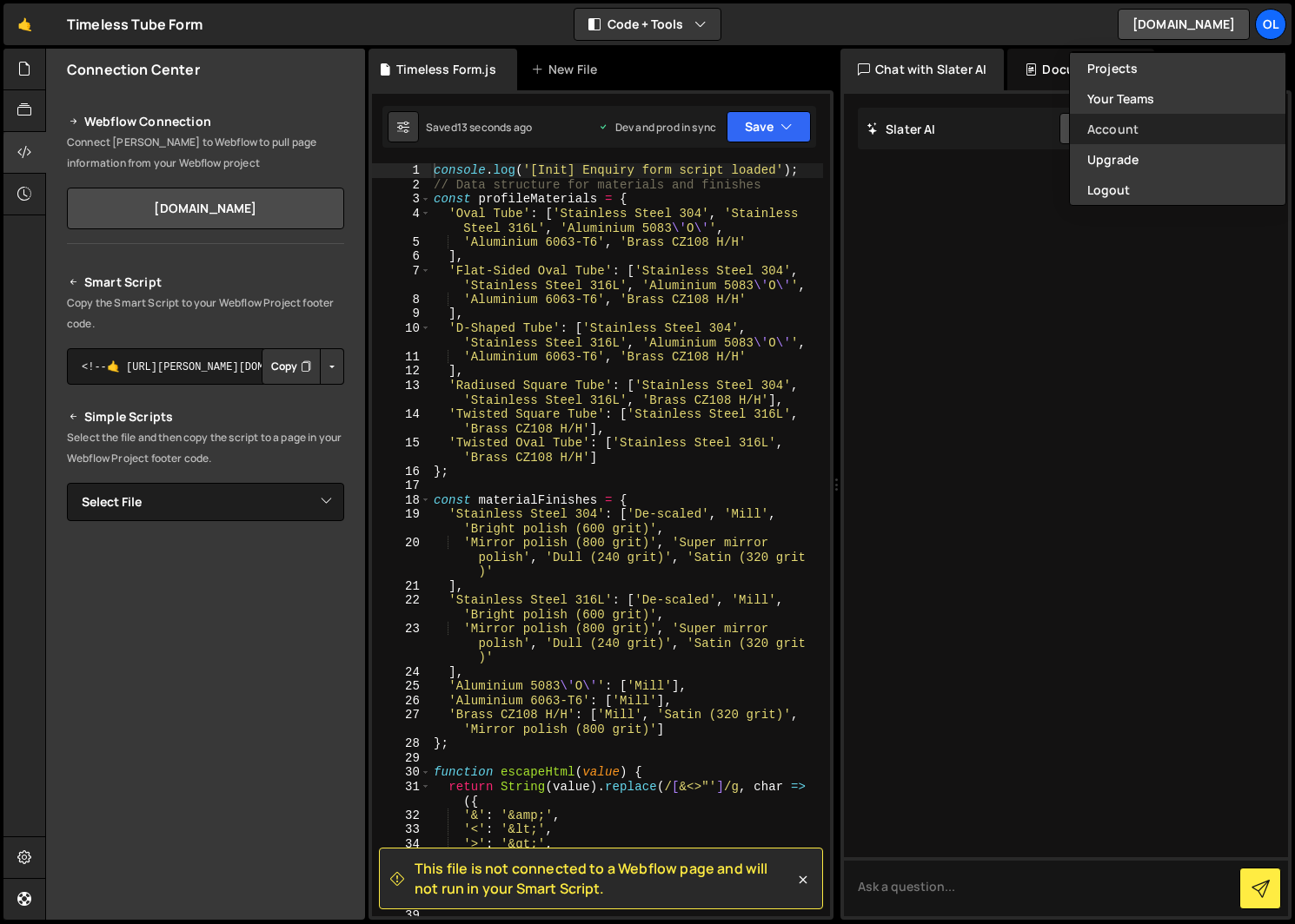
click at [1156, 123] on link "Account" at bounding box center [1177, 129] width 215 height 31
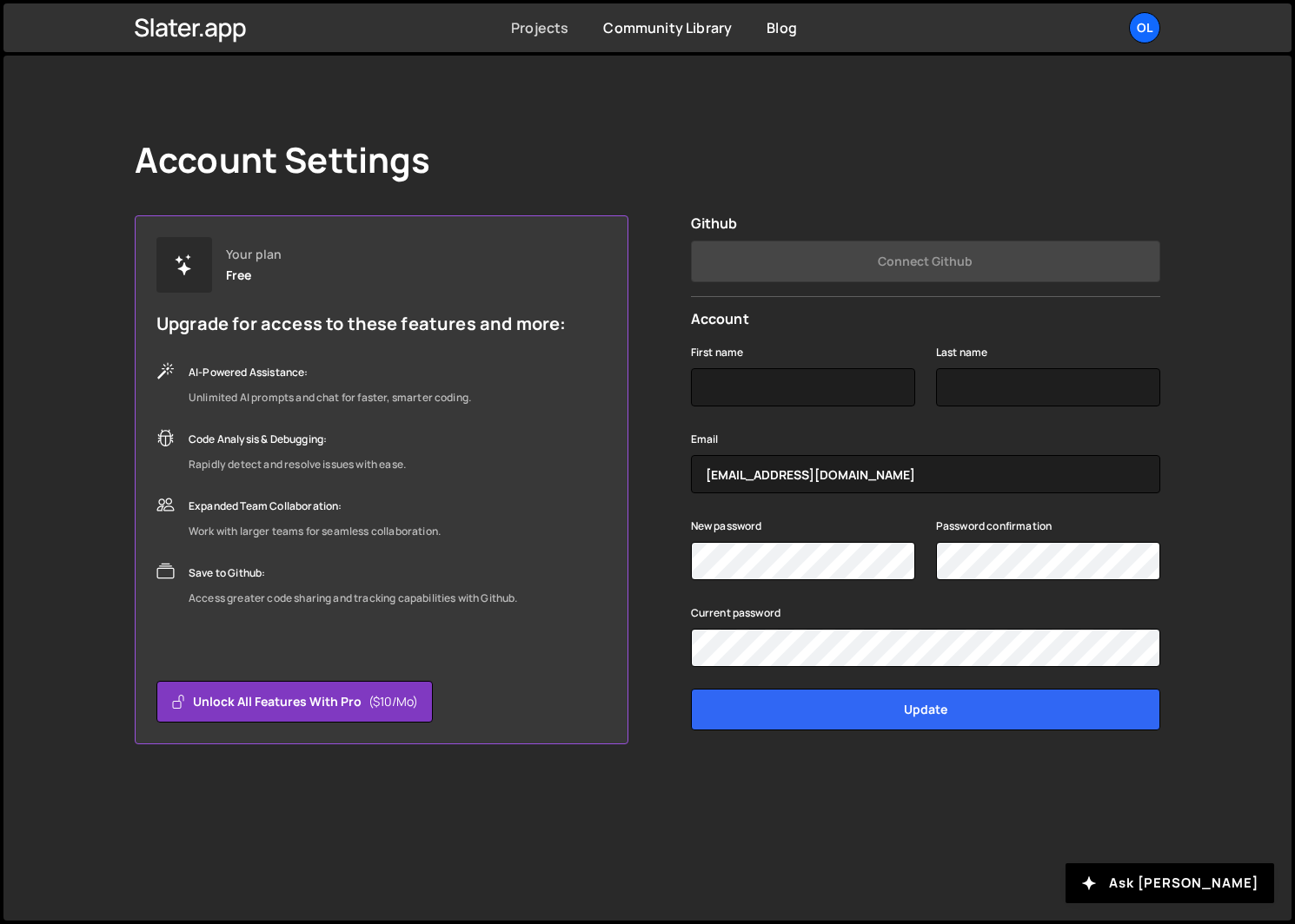
click at [550, 29] on link "Projects" at bounding box center [540, 28] width 58 height 19
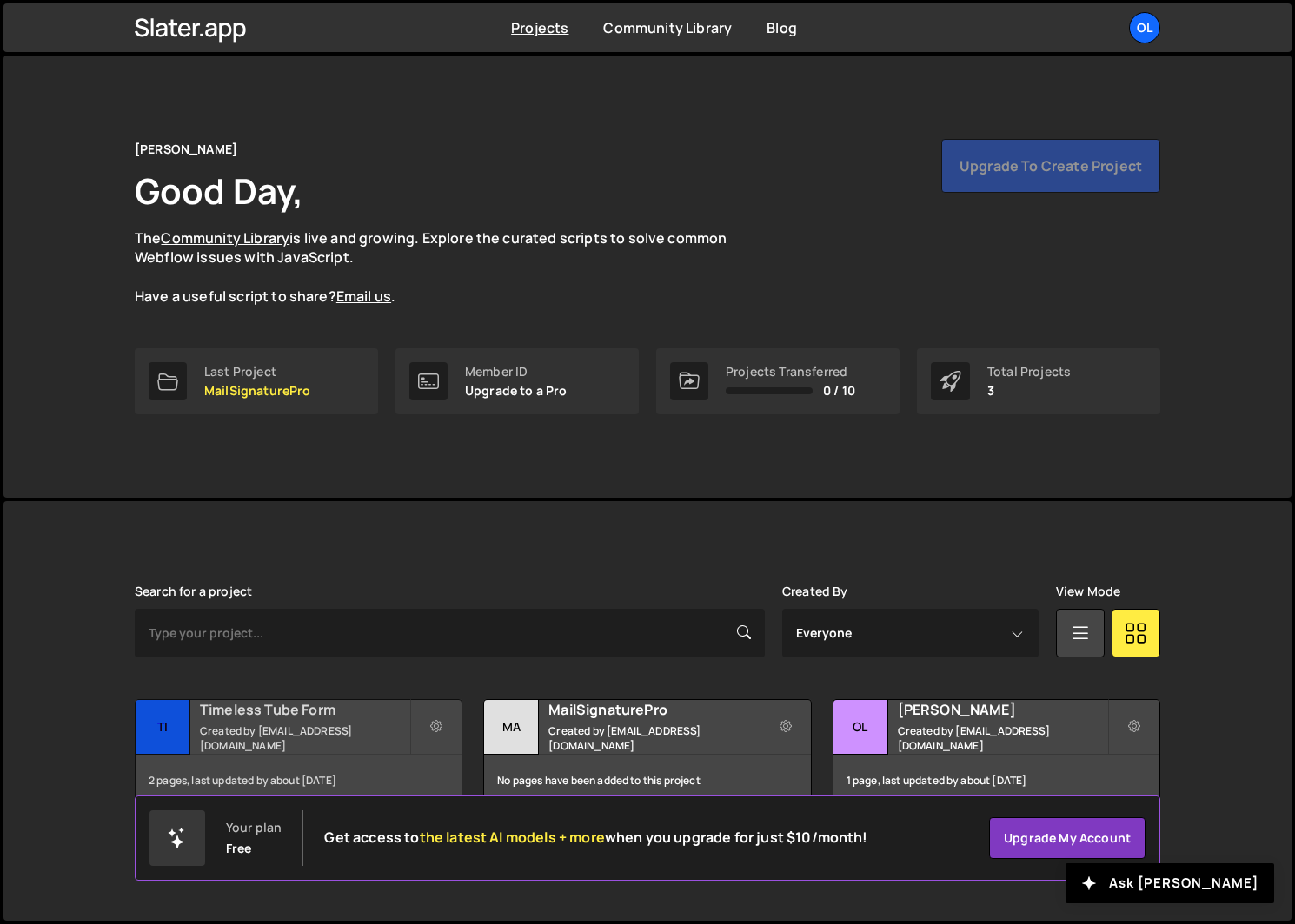
click at [358, 731] on small "Created by [EMAIL_ADDRESS][DOMAIN_NAME]" at bounding box center [305, 738] width 209 height 30
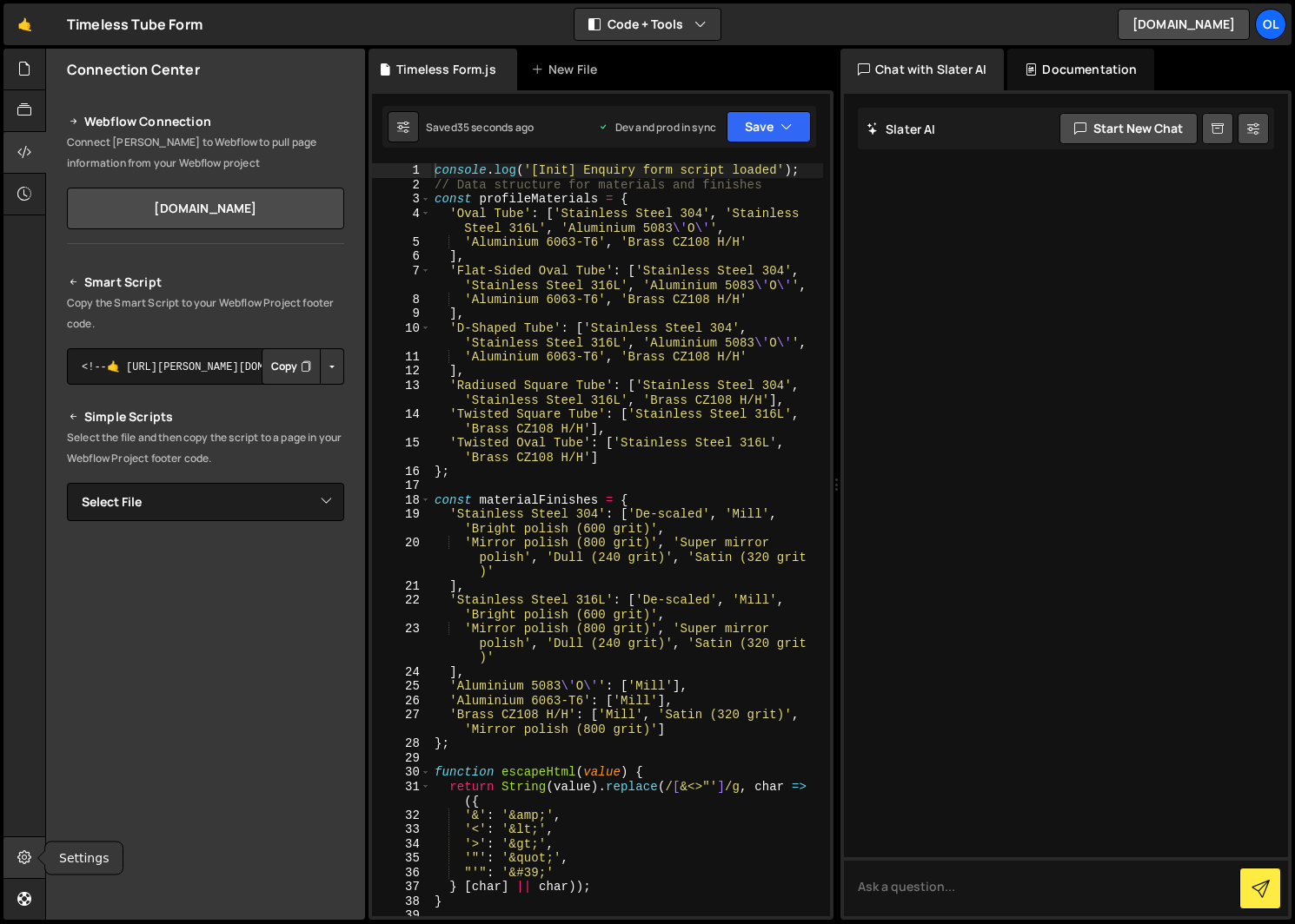
click at [26, 862] on icon at bounding box center [24, 858] width 13 height 19
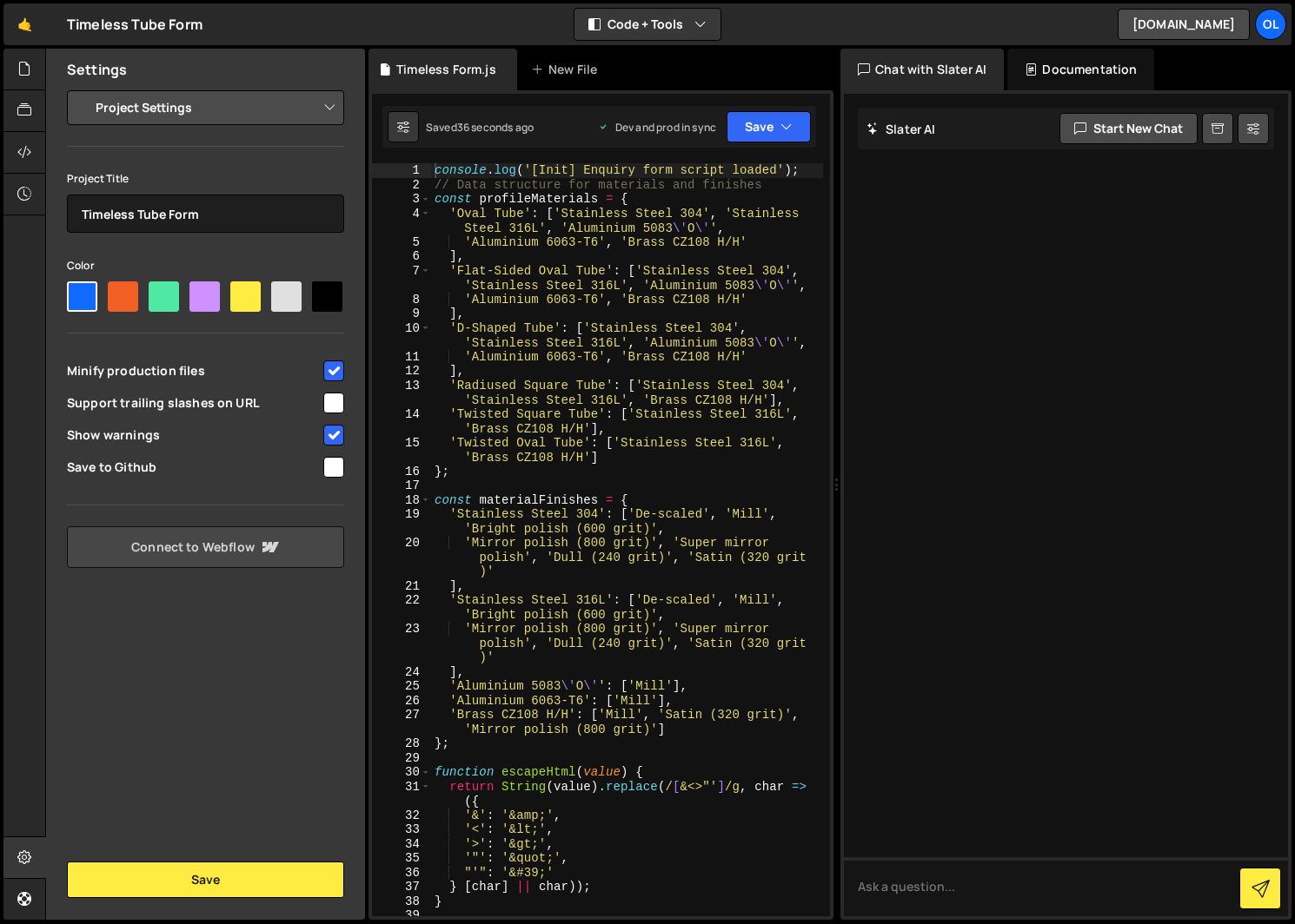
click at [150, 543] on link "Connect to Webflow" at bounding box center [206, 547] width 278 height 41
click at [205, 616] on select "Select Project Timeless Tube" at bounding box center [206, 609] width 278 height 38
select select "637f9b4fcb6216569e2e71ee"
click at [67, 590] on select "Select Project Timeless Tube" at bounding box center [206, 609] width 278 height 38
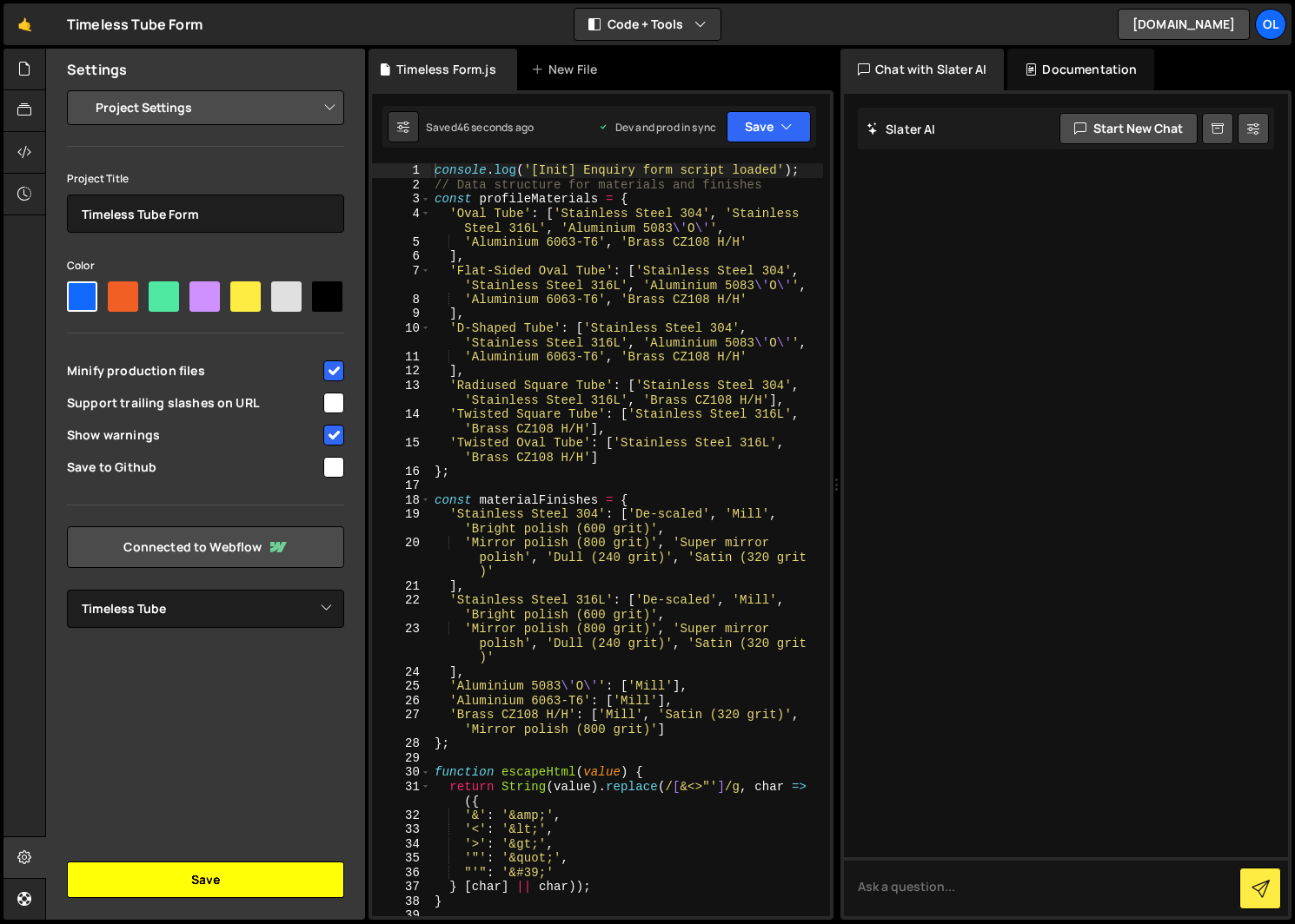
click at [217, 873] on button "Save" at bounding box center [206, 880] width 278 height 36
click at [212, 876] on button "Save" at bounding box center [206, 880] width 278 height 36
click at [22, 163] on div at bounding box center [25, 152] width 42 height 41
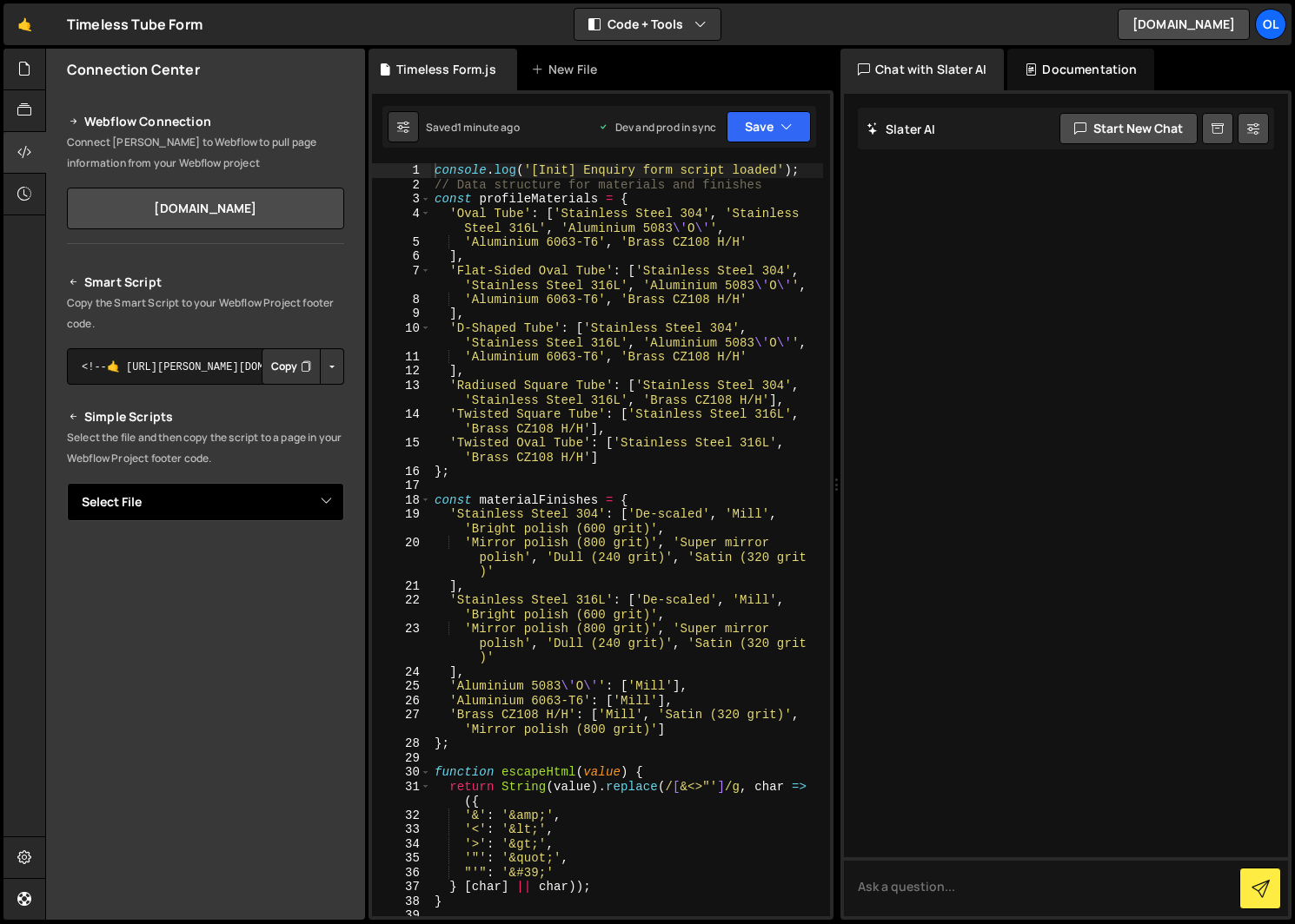
click at [179, 500] on select "Select File [PERSON_NAME].js Timeless Form.js" at bounding box center [206, 502] width 278 height 38
click at [331, 364] on button "Button group with nested dropdown" at bounding box center [331, 367] width 24 height 36
click at [285, 368] on button "Copy" at bounding box center [291, 367] width 60 height 36
click at [171, 491] on select "Select File [PERSON_NAME].js Timeless Form.js" at bounding box center [206, 502] width 278 height 38
select select "48457"
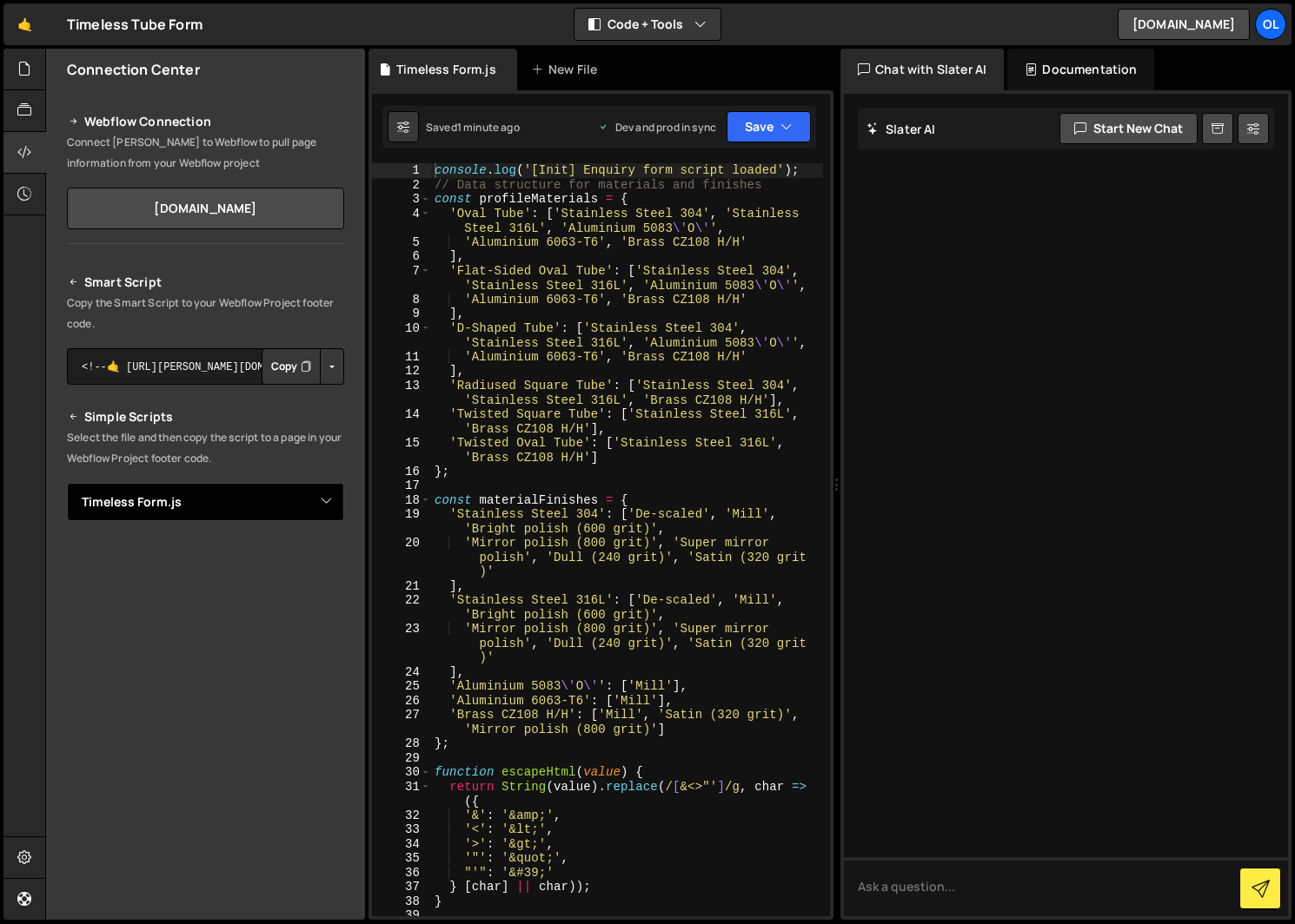
click at [67, 483] on select "Select File [PERSON_NAME].js Timeless Form.js" at bounding box center [206, 502] width 278 height 38
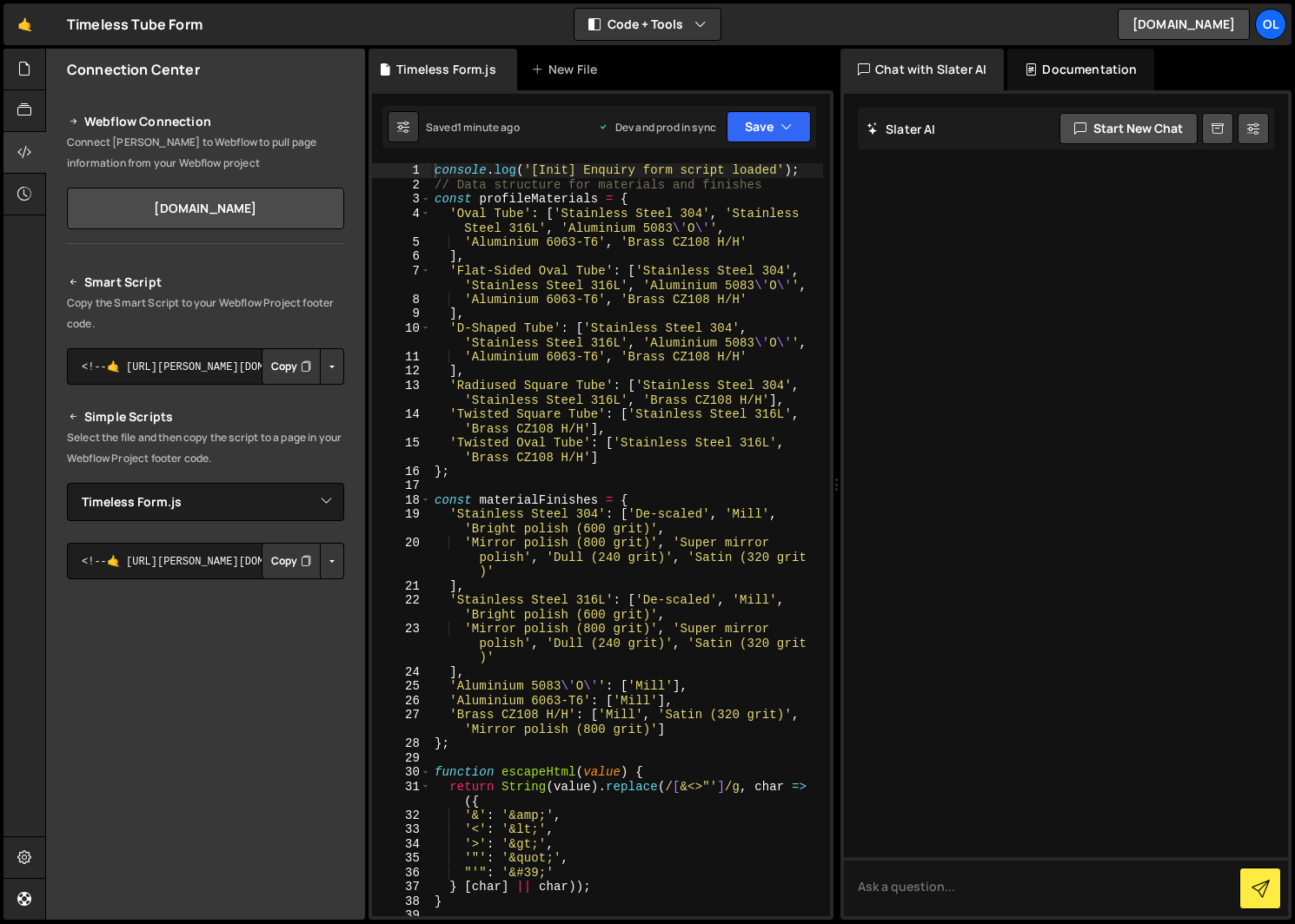
click at [301, 566] on icon "Button group with nested dropdown" at bounding box center [305, 561] width 11 height 17
click at [773, 122] on button "Save" at bounding box center [769, 127] width 85 height 32
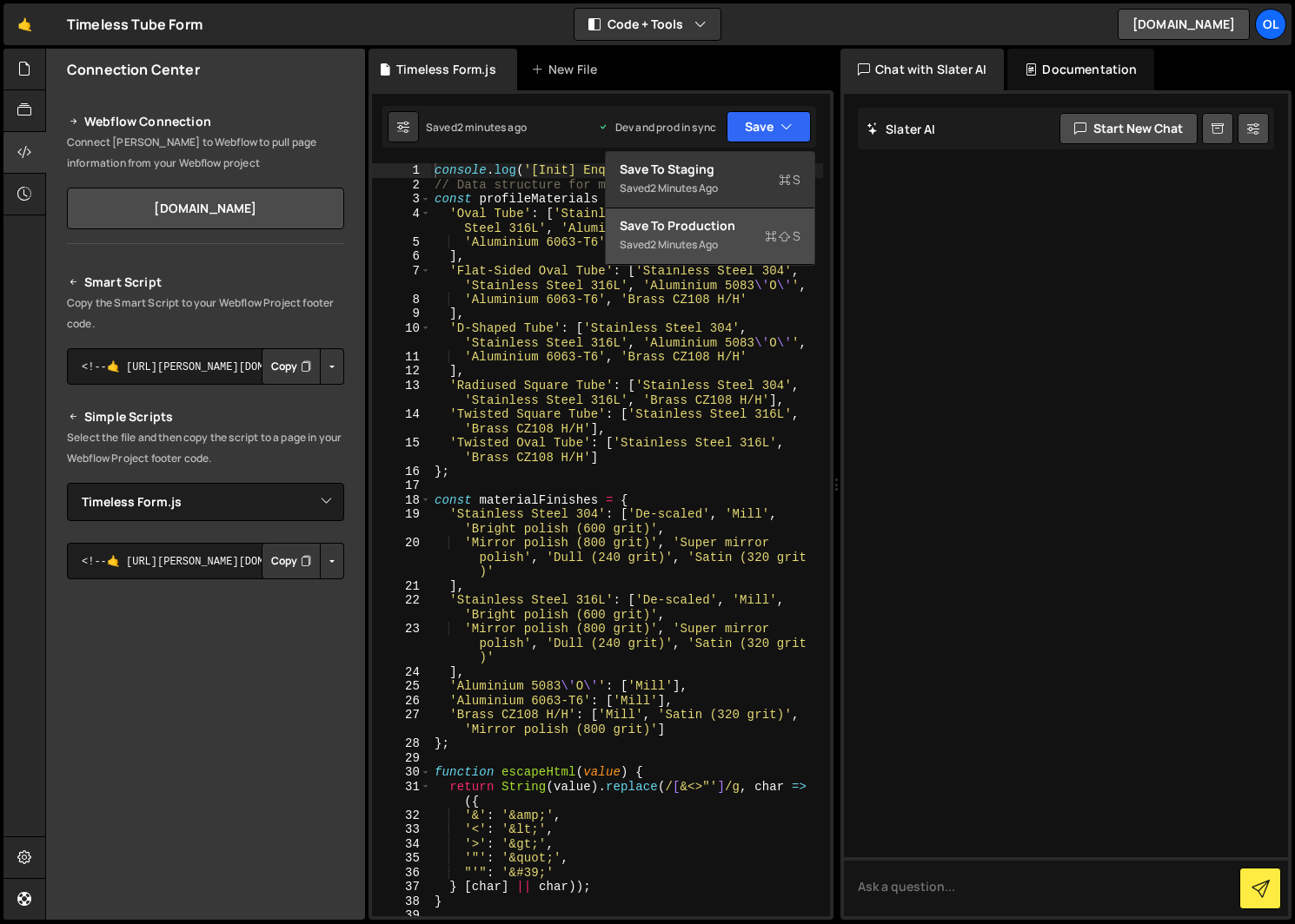
click at [760, 240] on div "Saved 2 minutes ago" at bounding box center [710, 245] width 181 height 21
